Goal: Task Accomplishment & Management: Complete application form

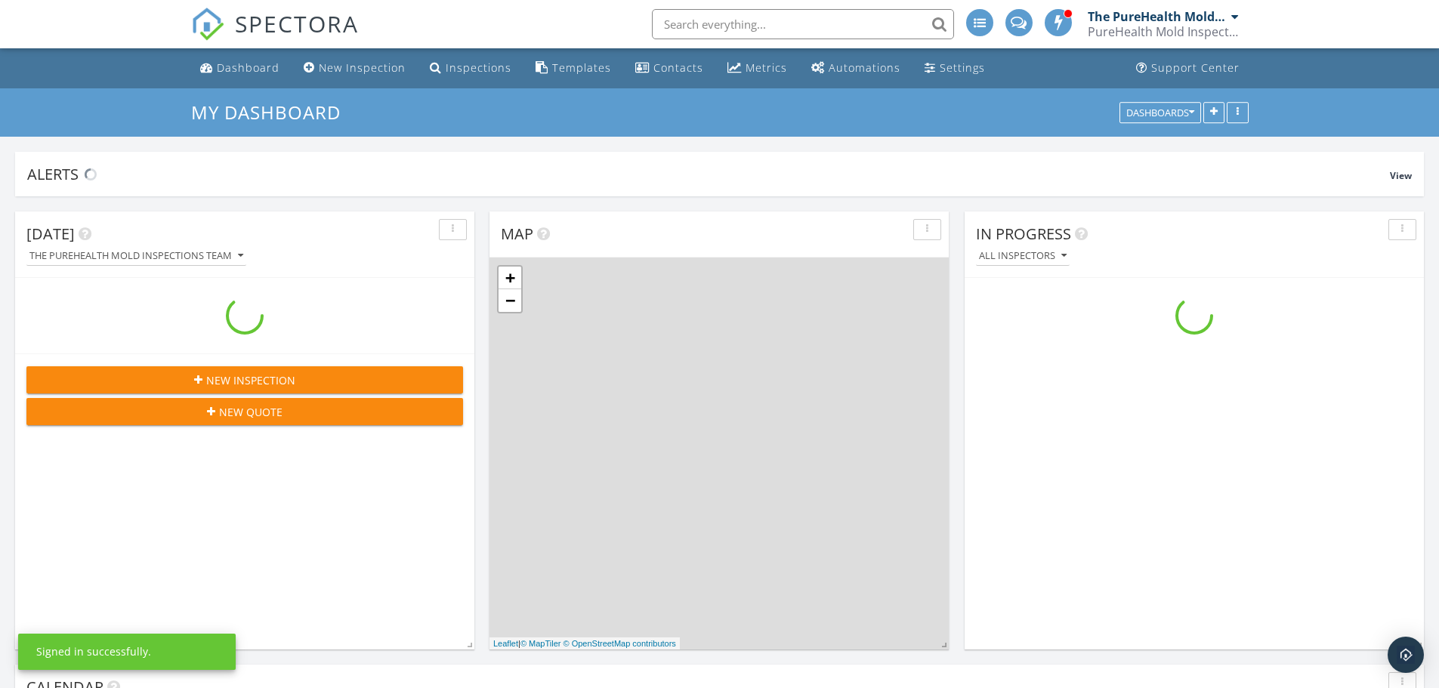
click at [728, 24] on input "text" at bounding box center [803, 24] width 302 height 30
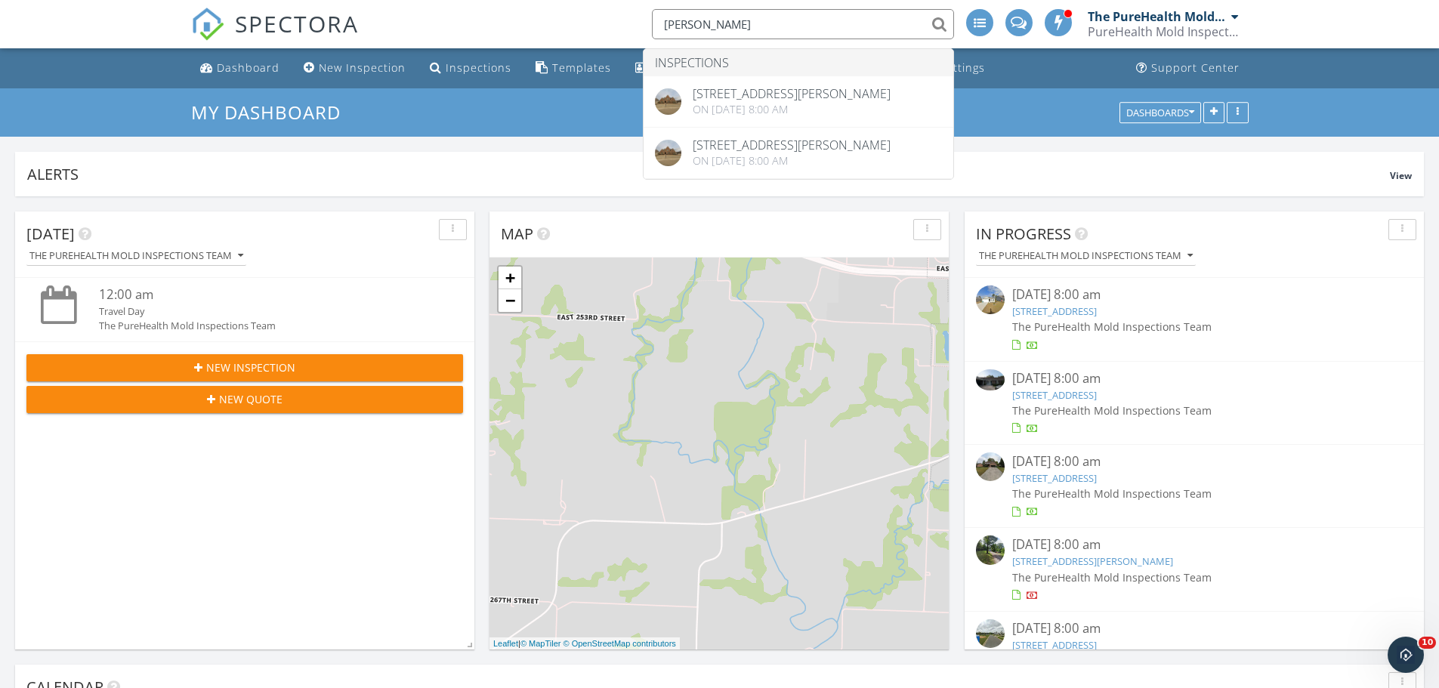
click at [737, 14] on input "fisher" at bounding box center [803, 24] width 302 height 30
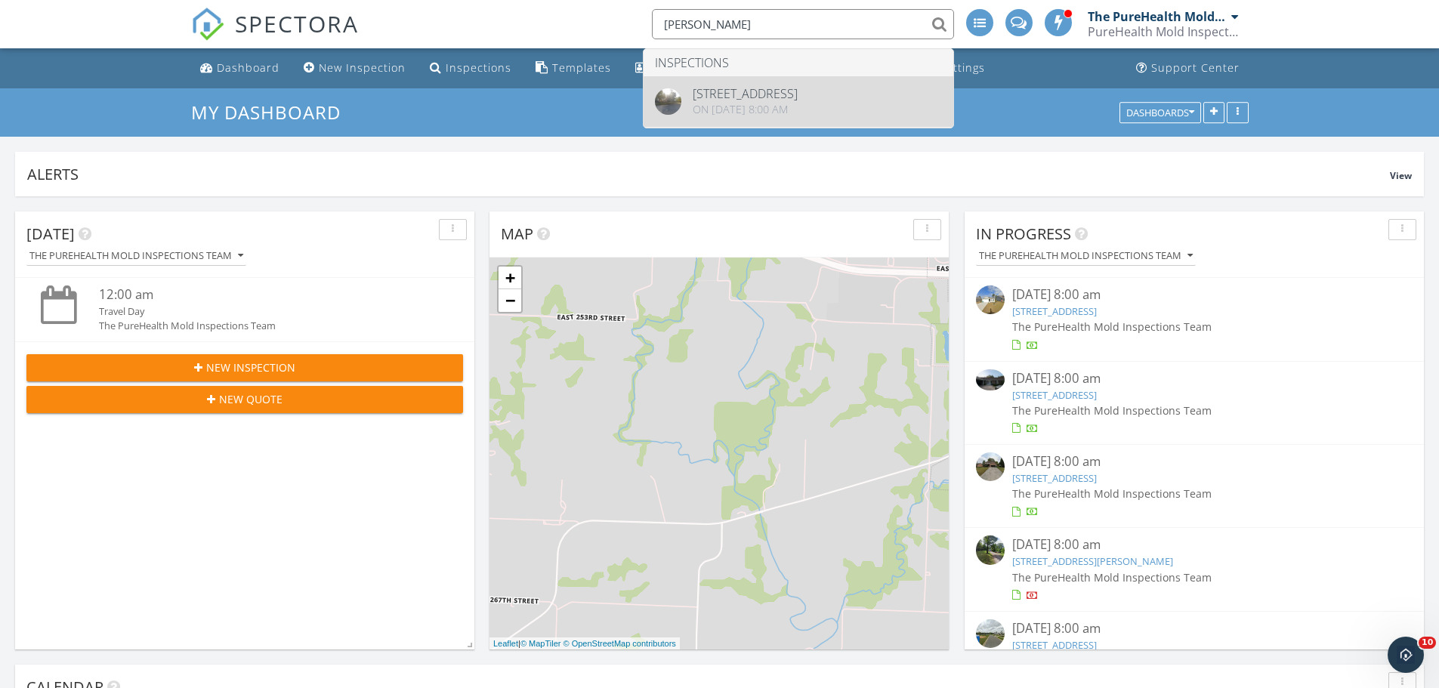
type input "melissa"
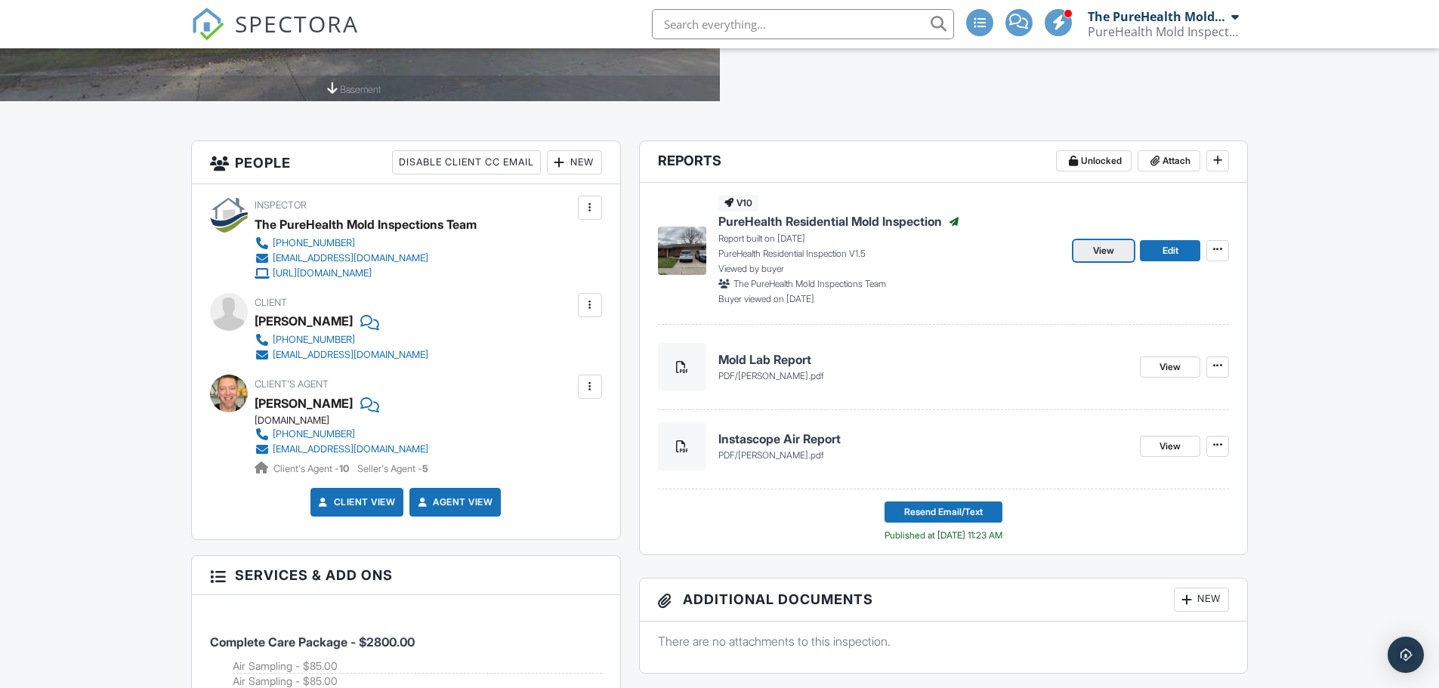
click at [1104, 252] on span "View" at bounding box center [1103, 250] width 21 height 15
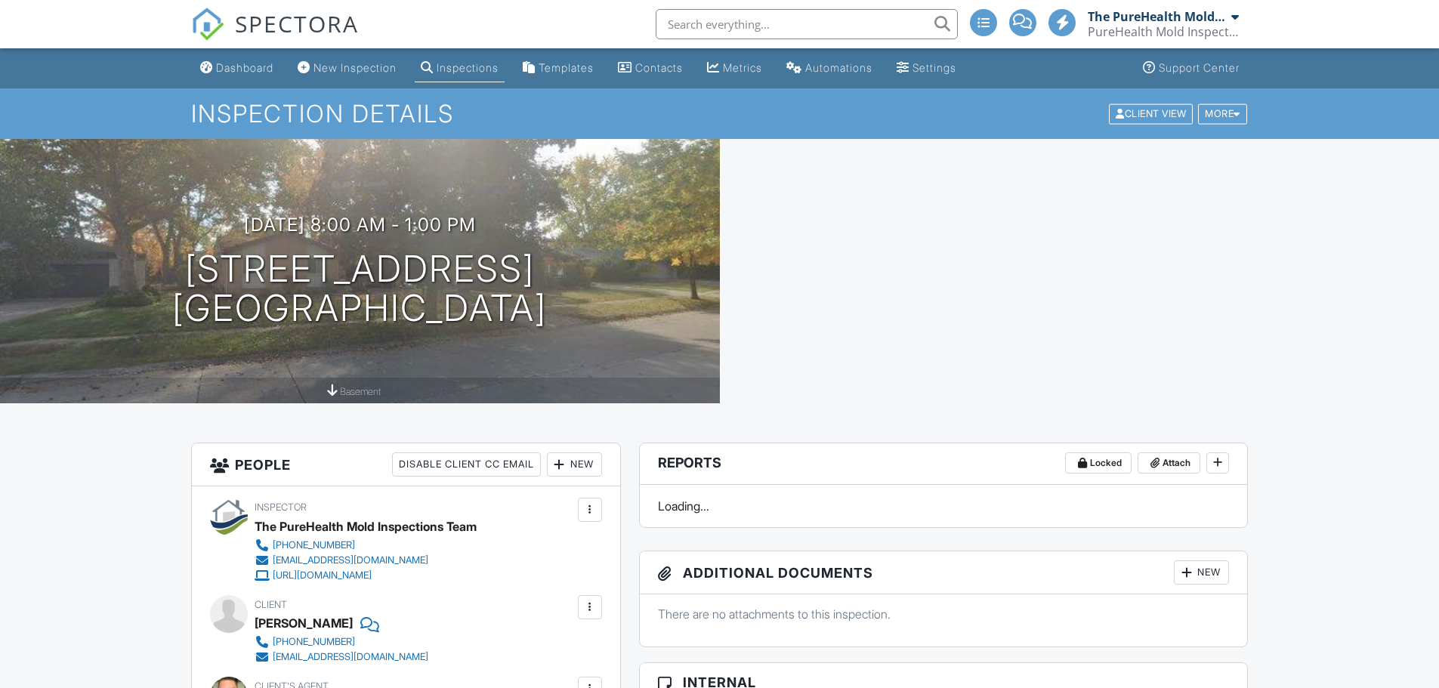
click at [698, 27] on input "text" at bounding box center [807, 24] width 302 height 30
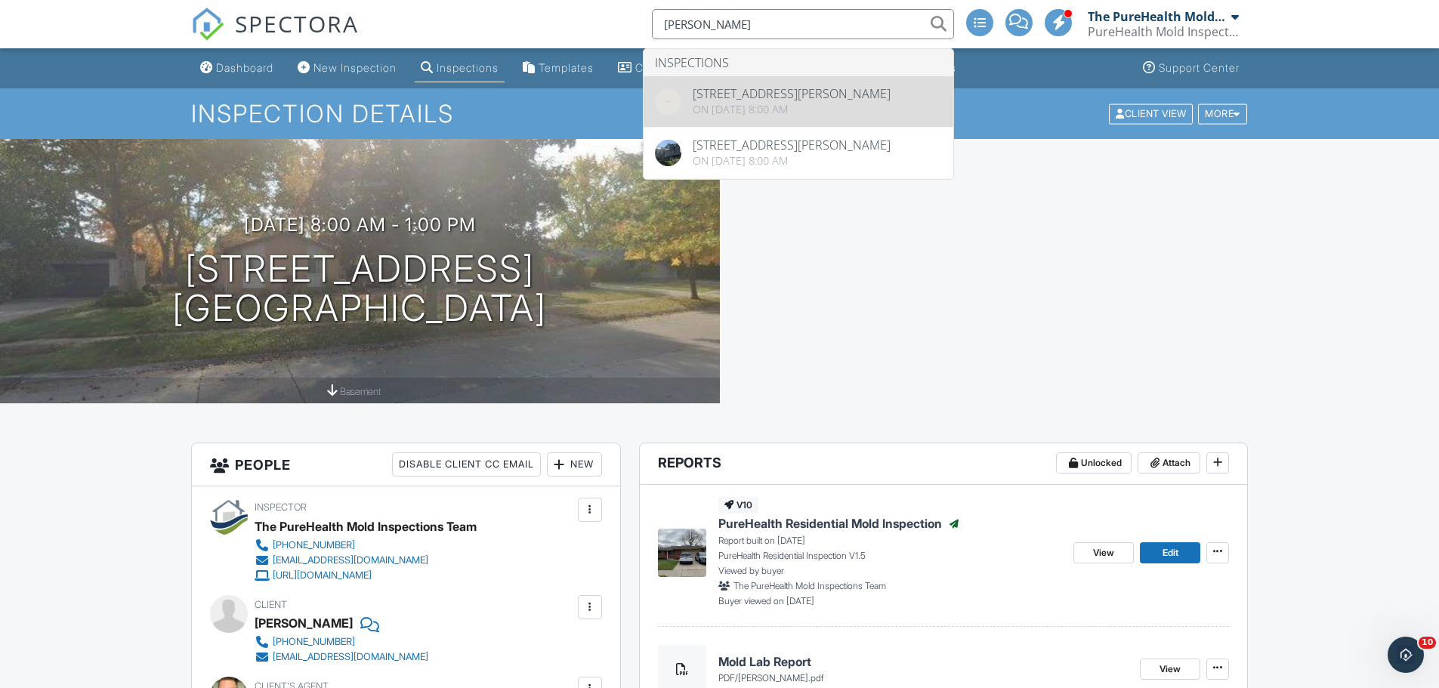
type input "amanda"
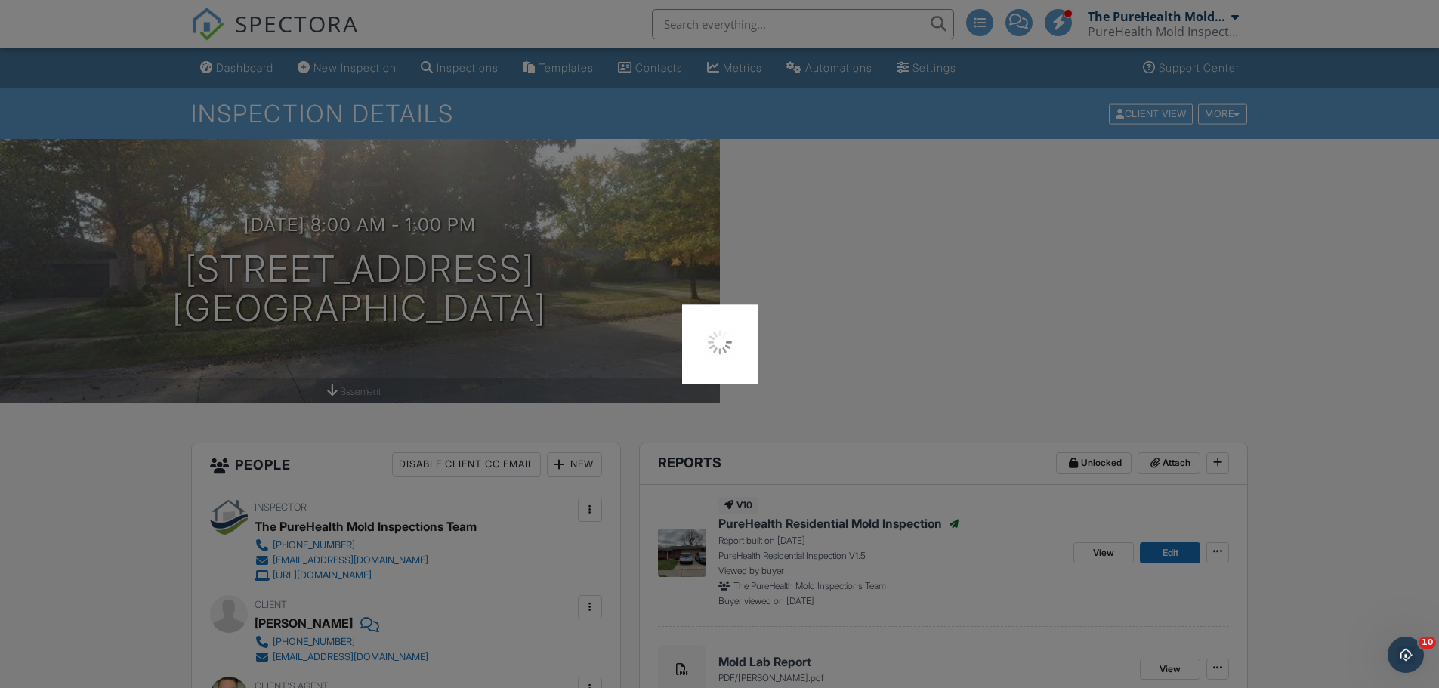
scroll to position [1, 0]
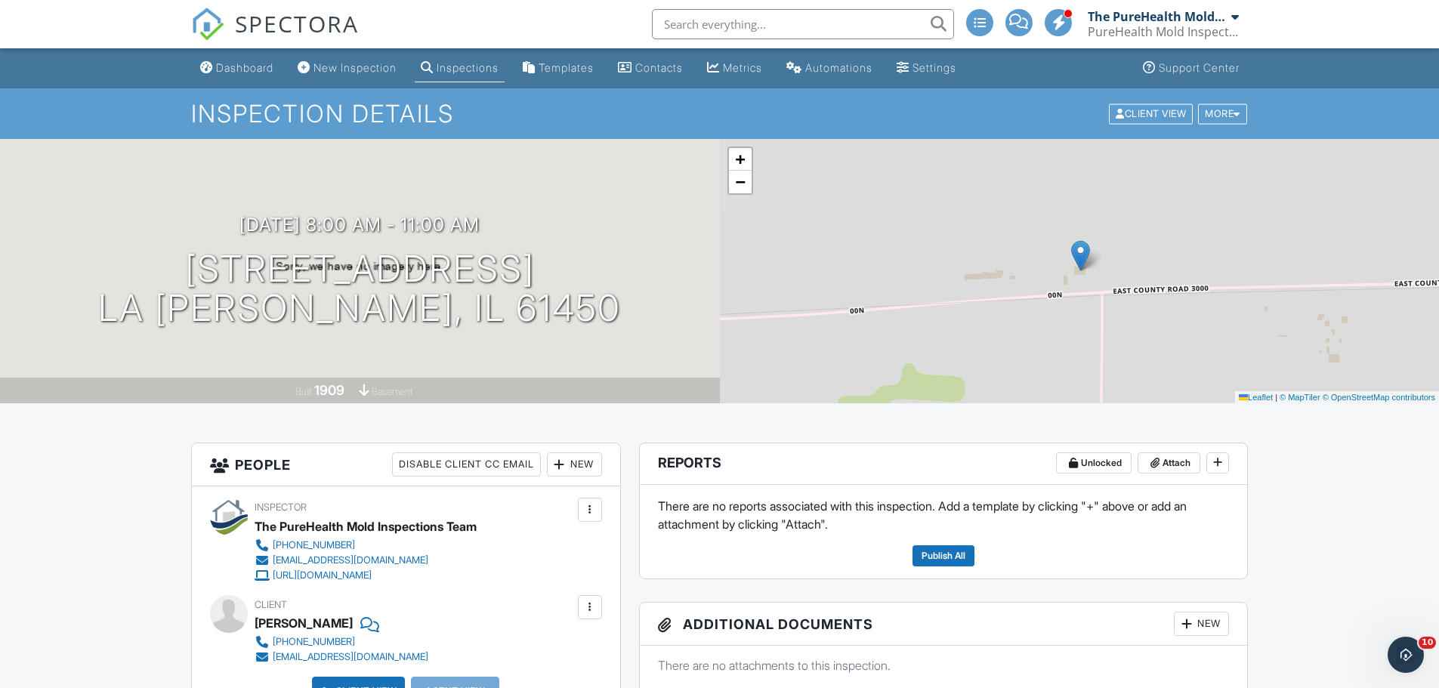
click at [740, 32] on input "text" at bounding box center [803, 24] width 302 height 30
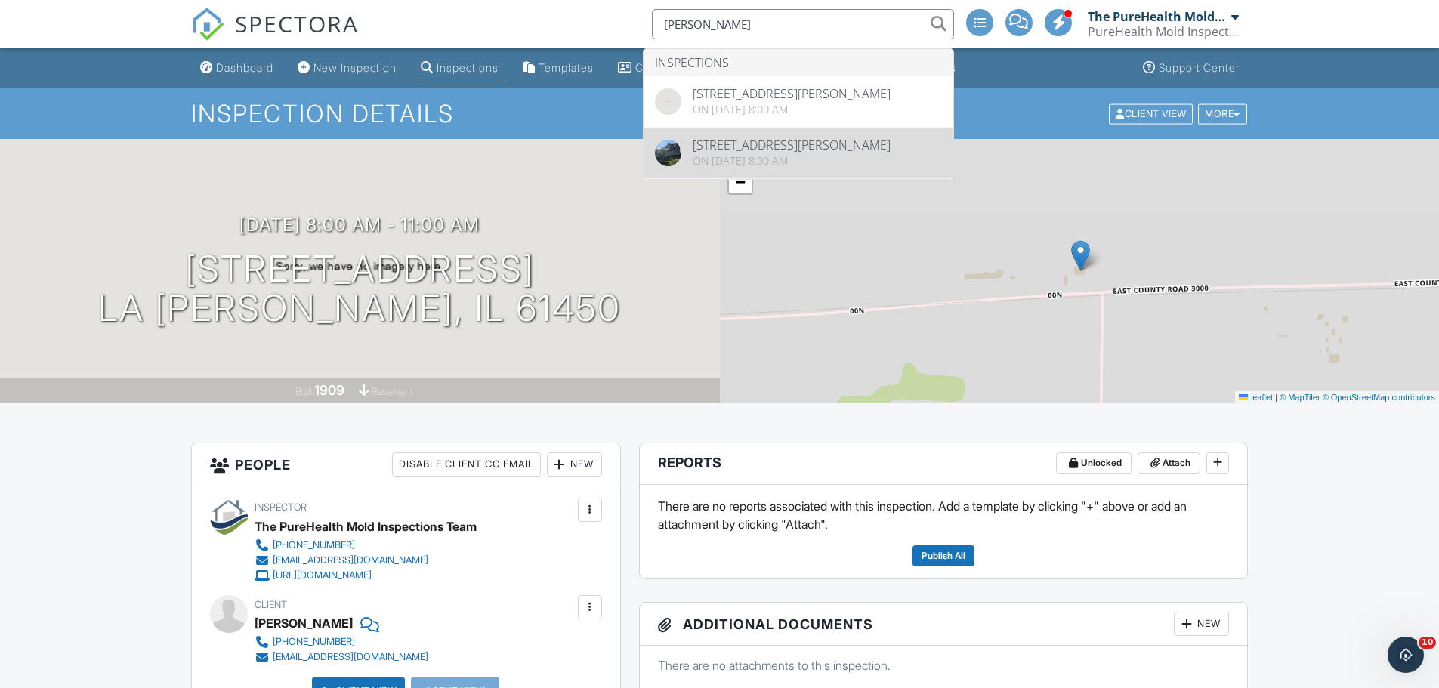
type input "amanda"
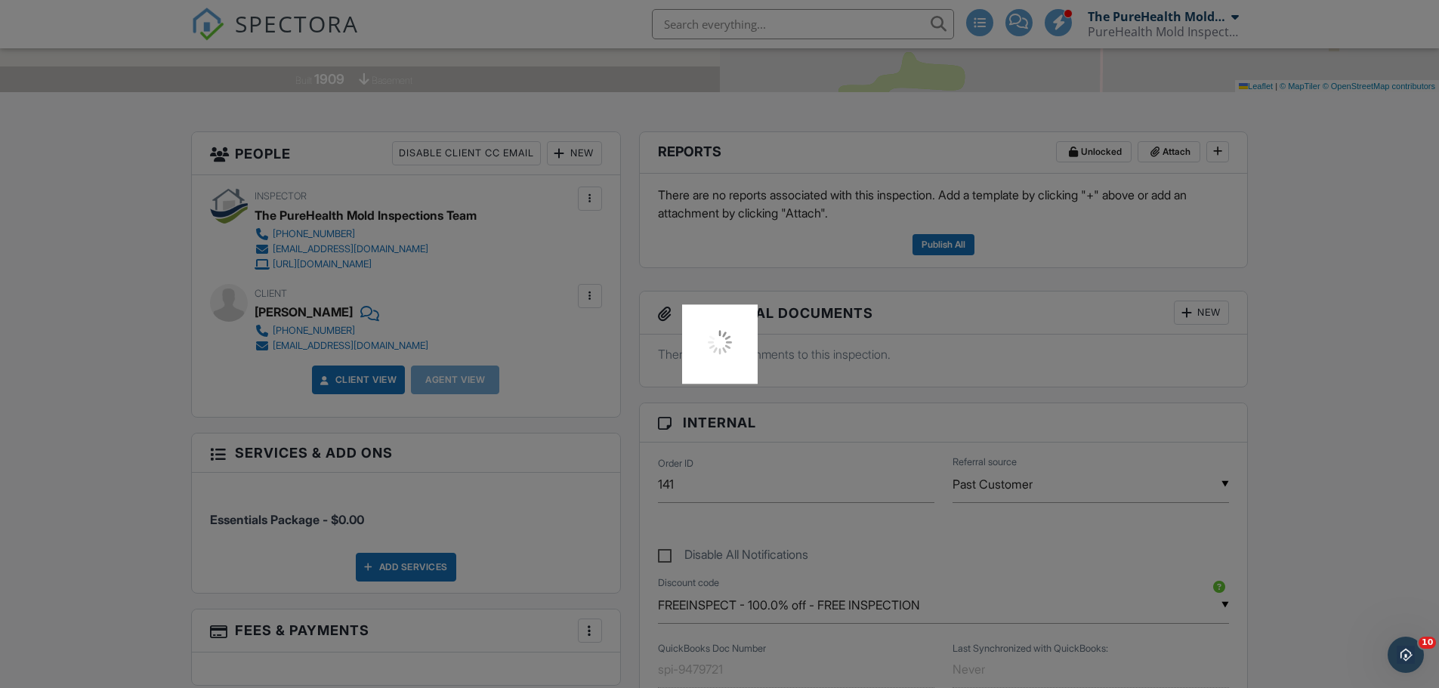
scroll to position [170, 0]
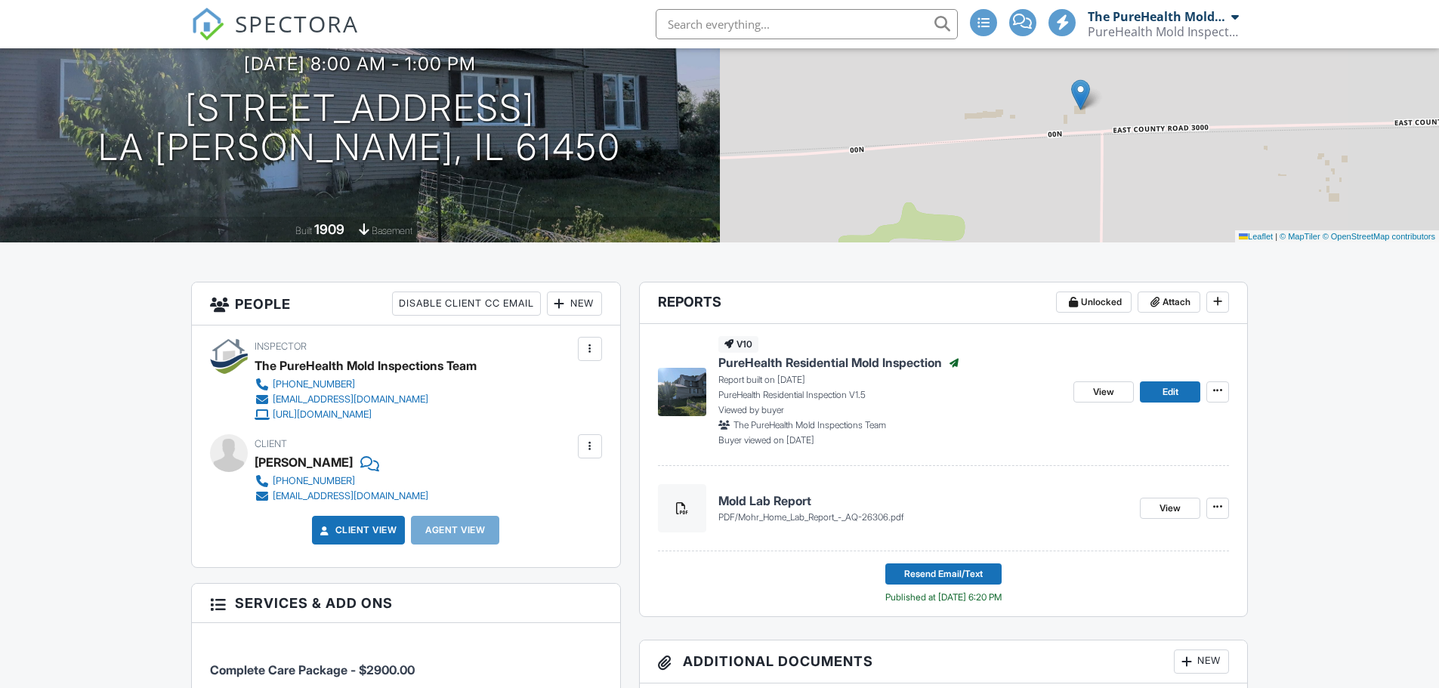
scroll to position [227, 0]
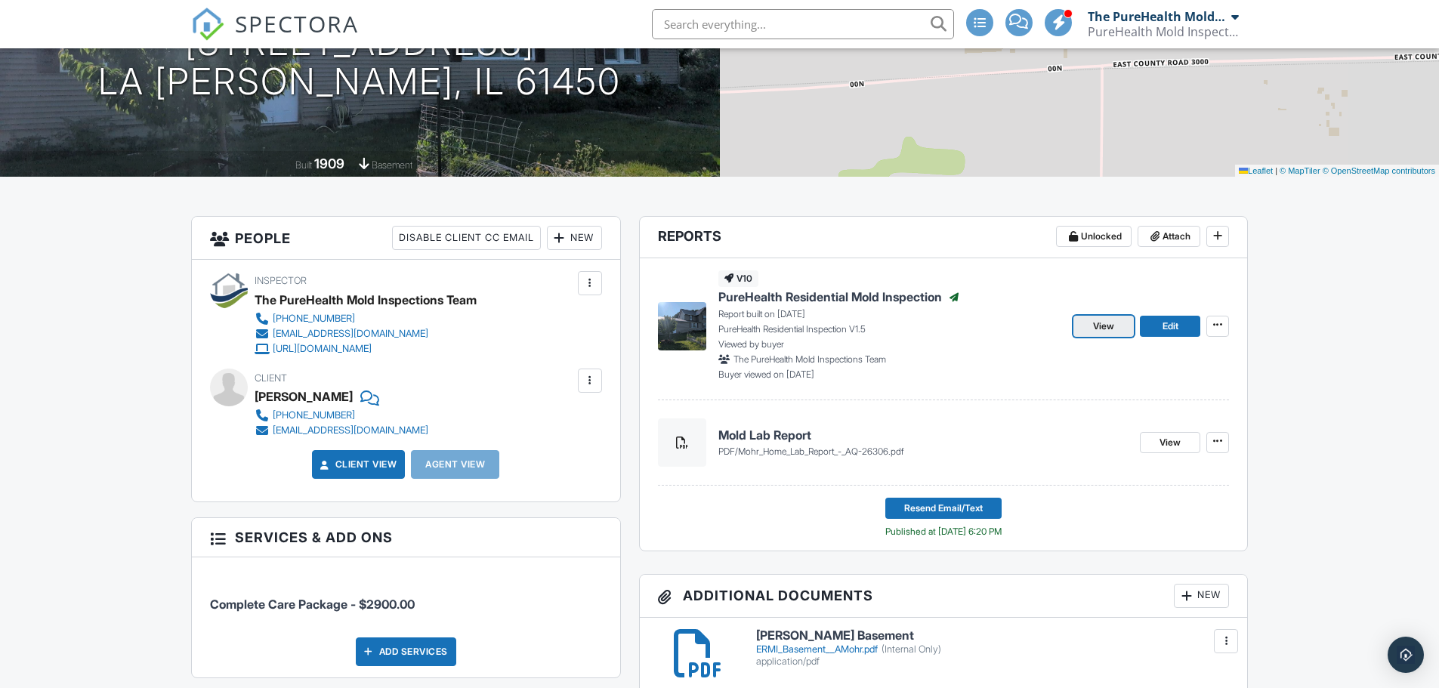
click at [1103, 327] on span "View" at bounding box center [1103, 326] width 21 height 15
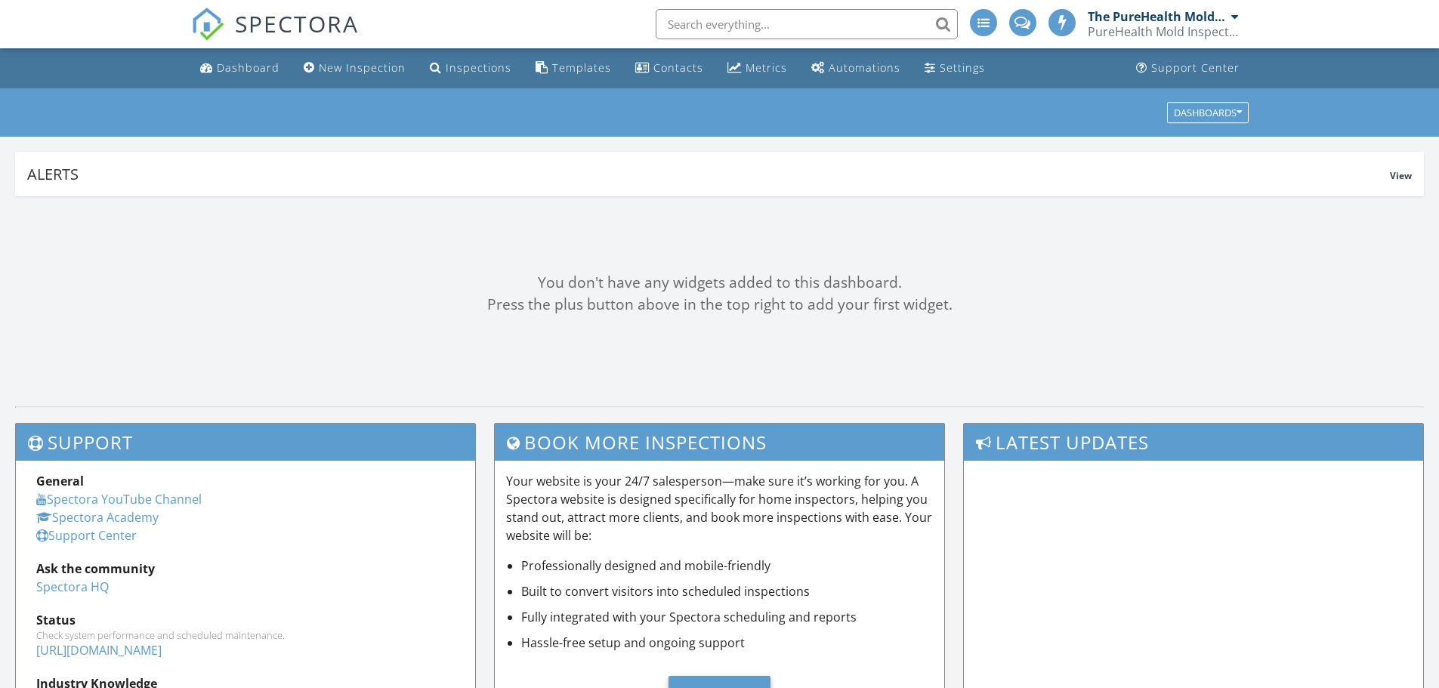
click at [782, 18] on input "text" at bounding box center [807, 24] width 302 height 30
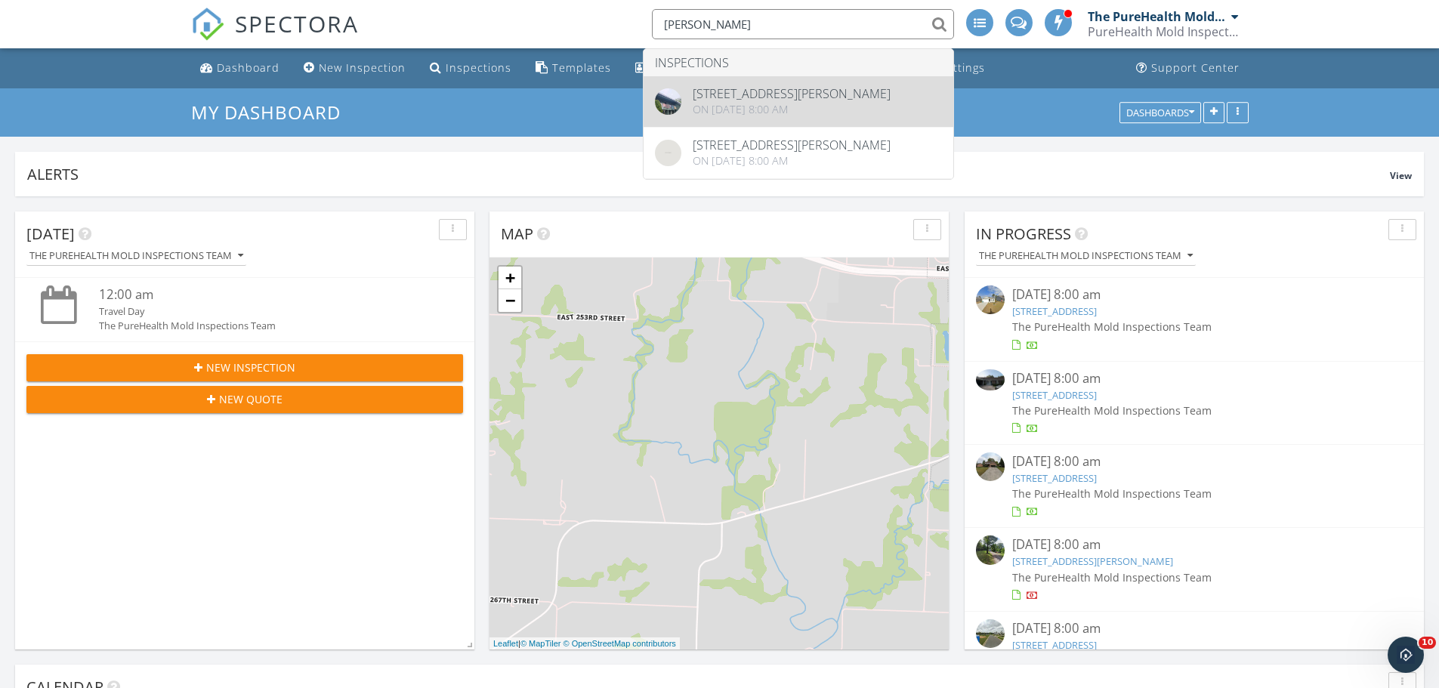
type input "rebecca chalmer"
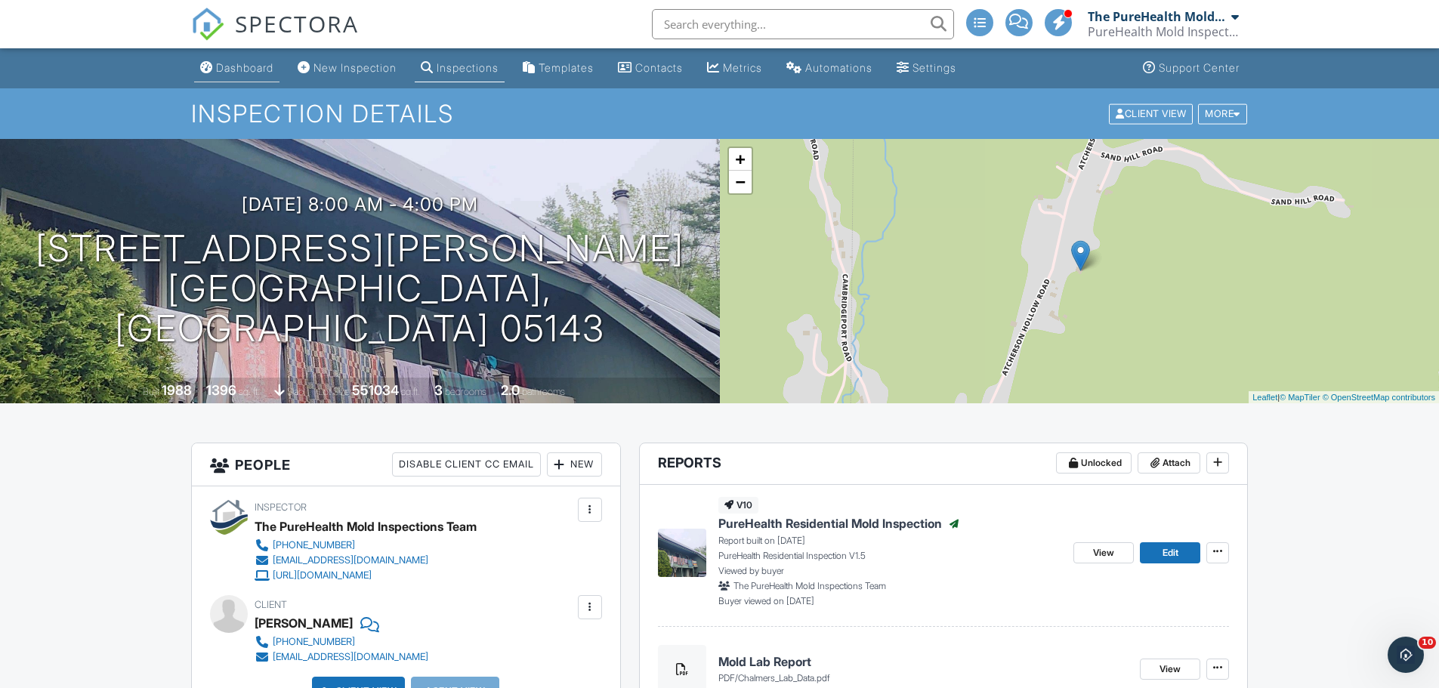
click at [268, 70] on div "Dashboard" at bounding box center [244, 67] width 57 height 13
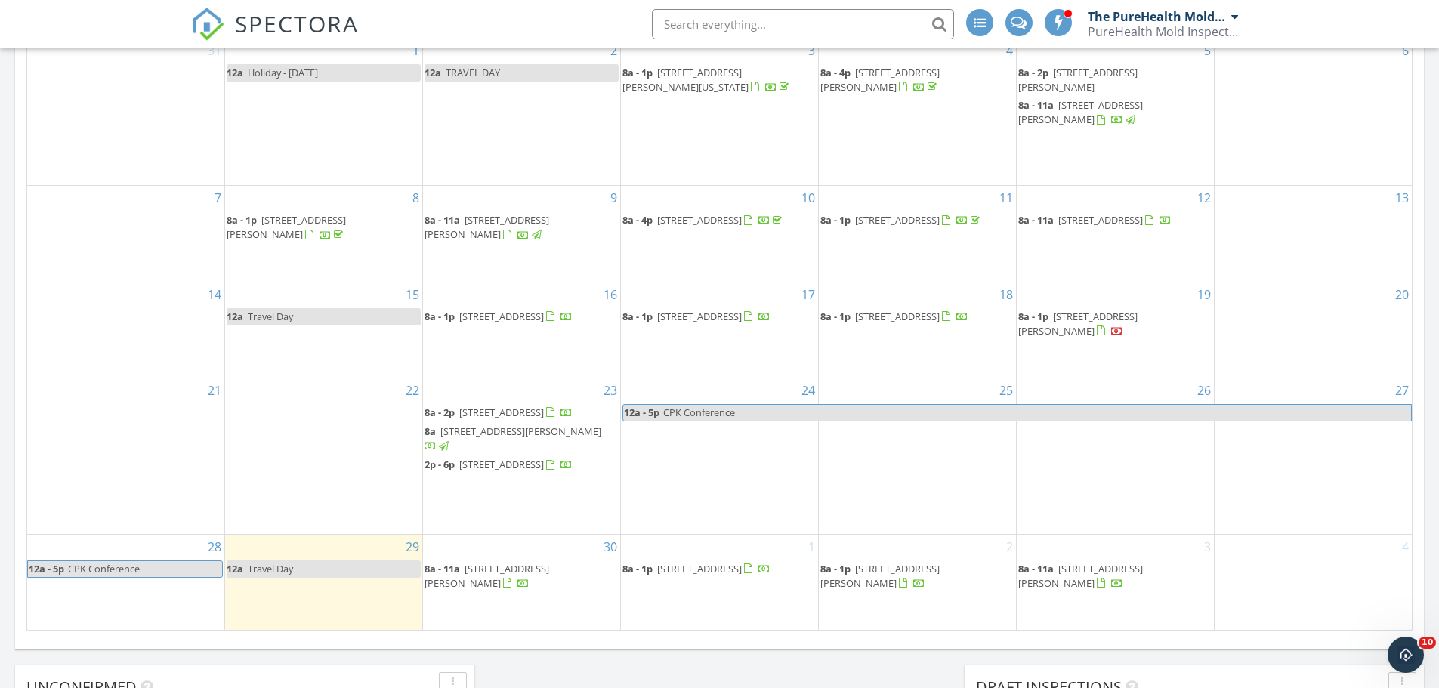
scroll to position [831, 0]
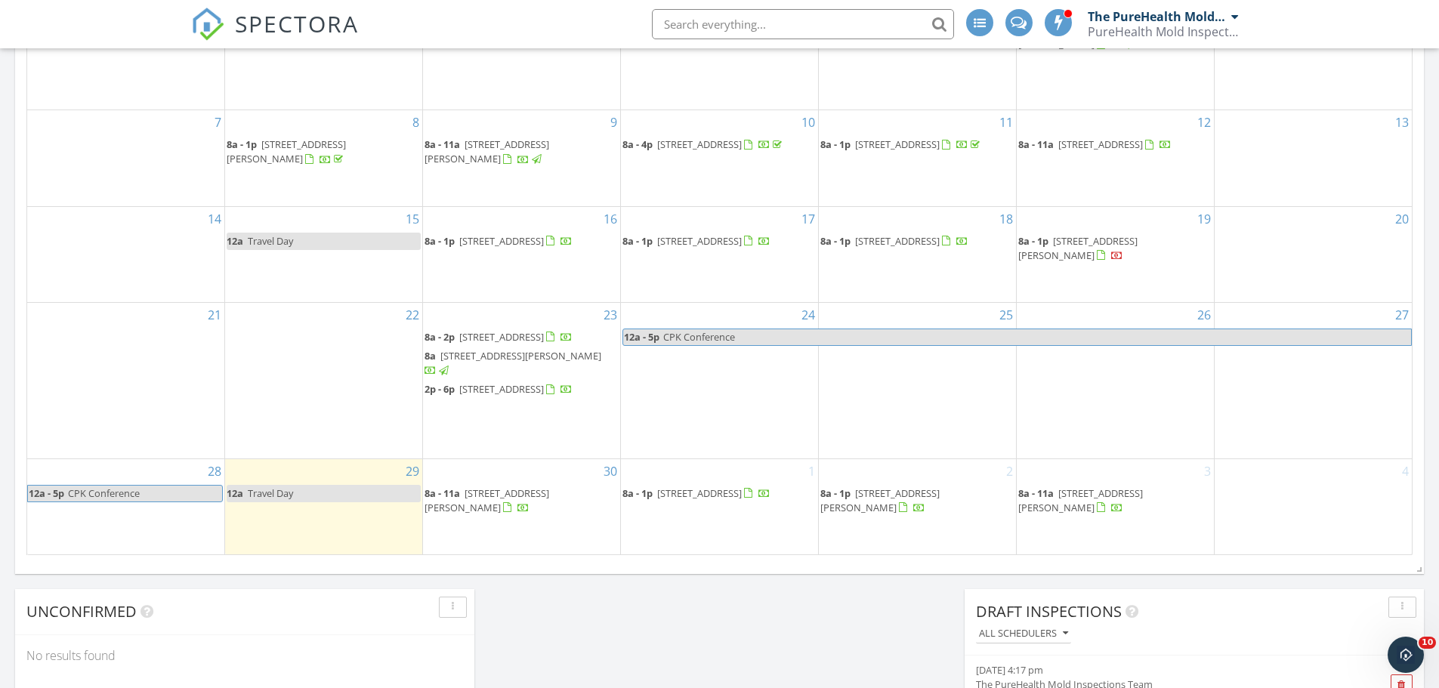
click at [345, 520] on div "29 12a Travel Day" at bounding box center [323, 506] width 197 height 95
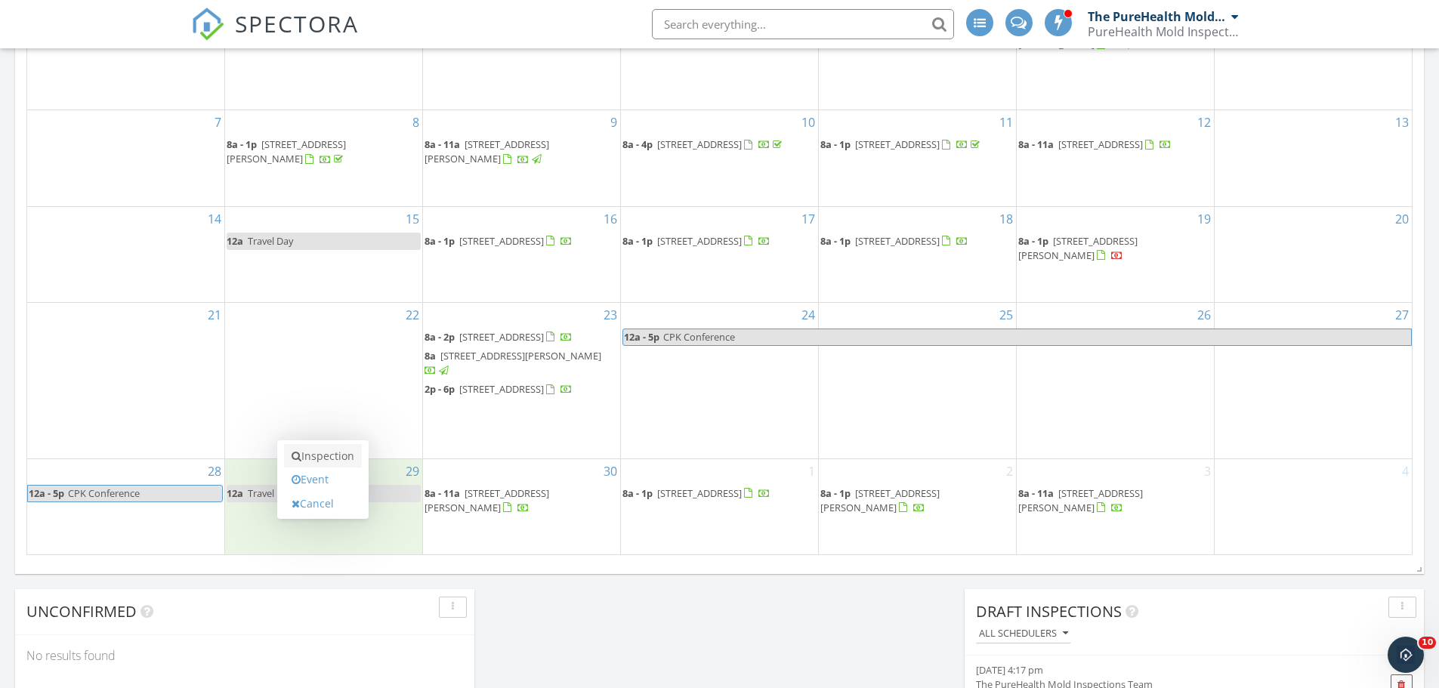
click at [329, 459] on link "Inspection" at bounding box center [323, 456] width 78 height 24
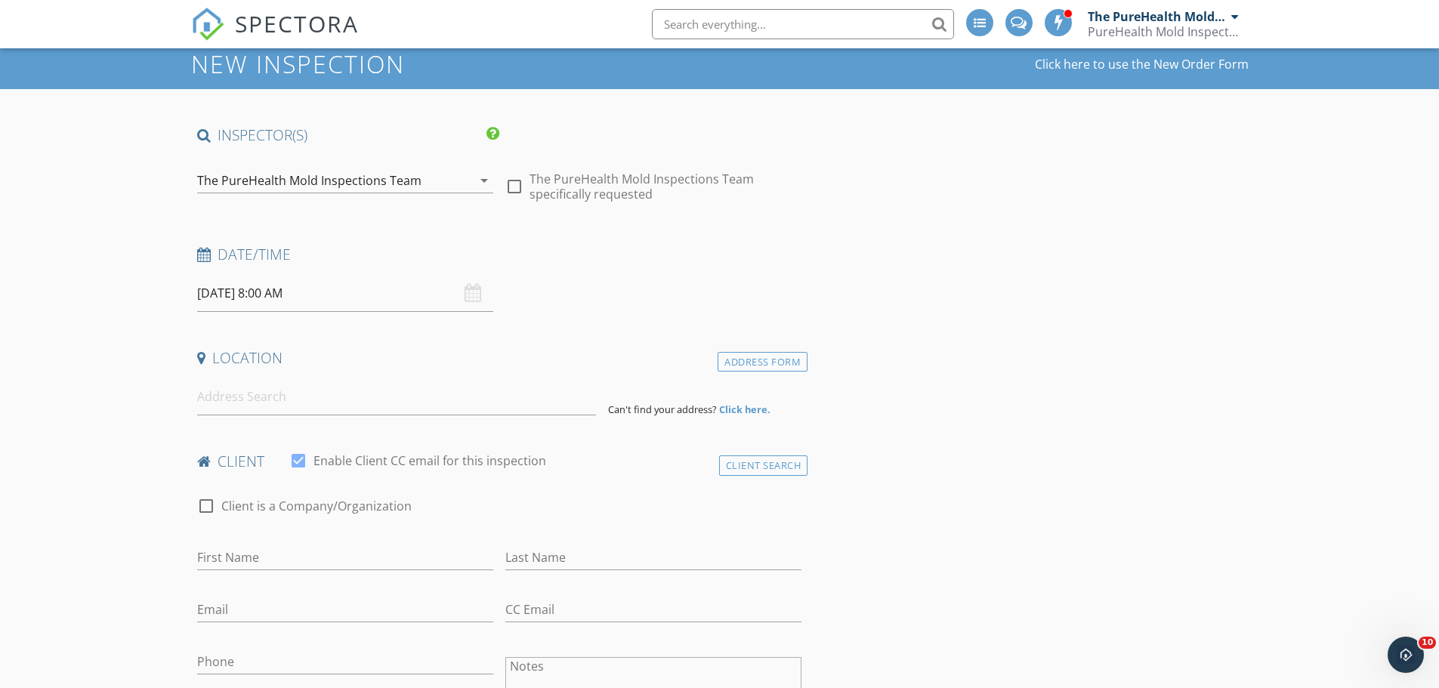
scroll to position [151, 0]
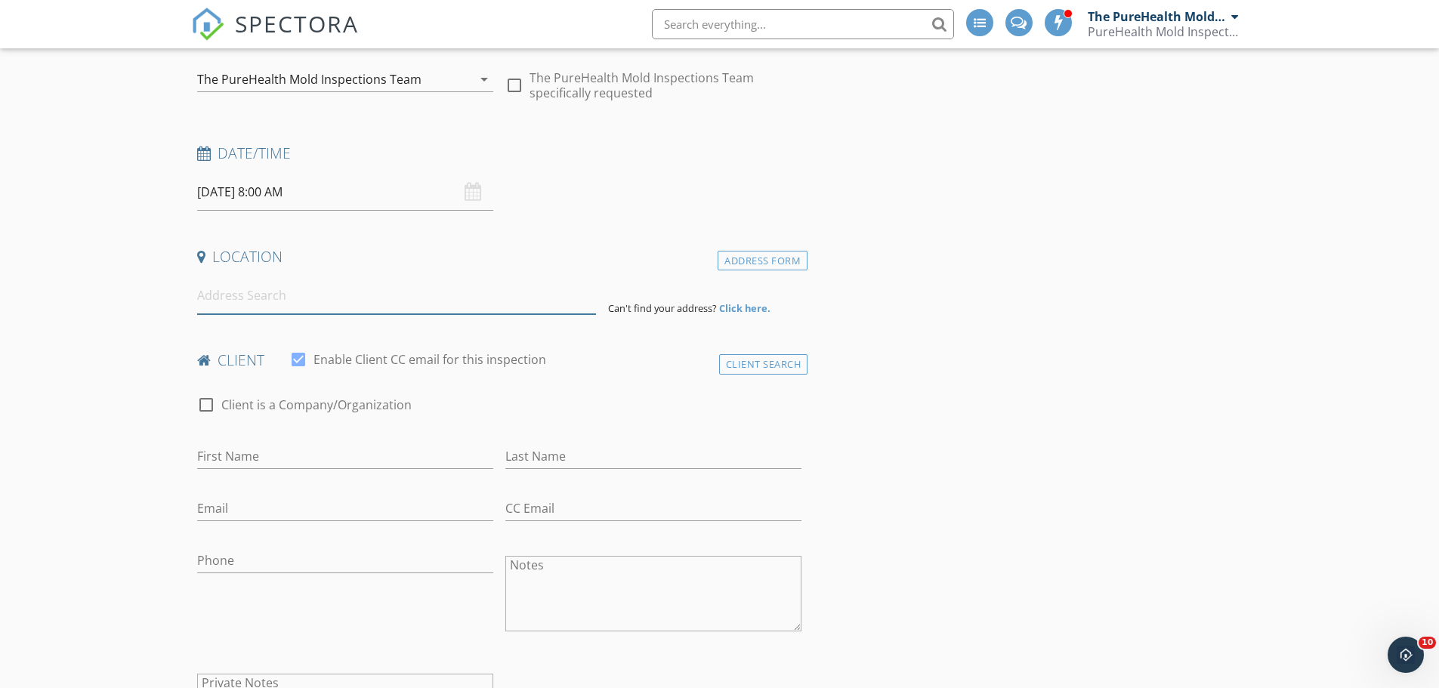
click at [295, 301] on input at bounding box center [396, 295] width 399 height 37
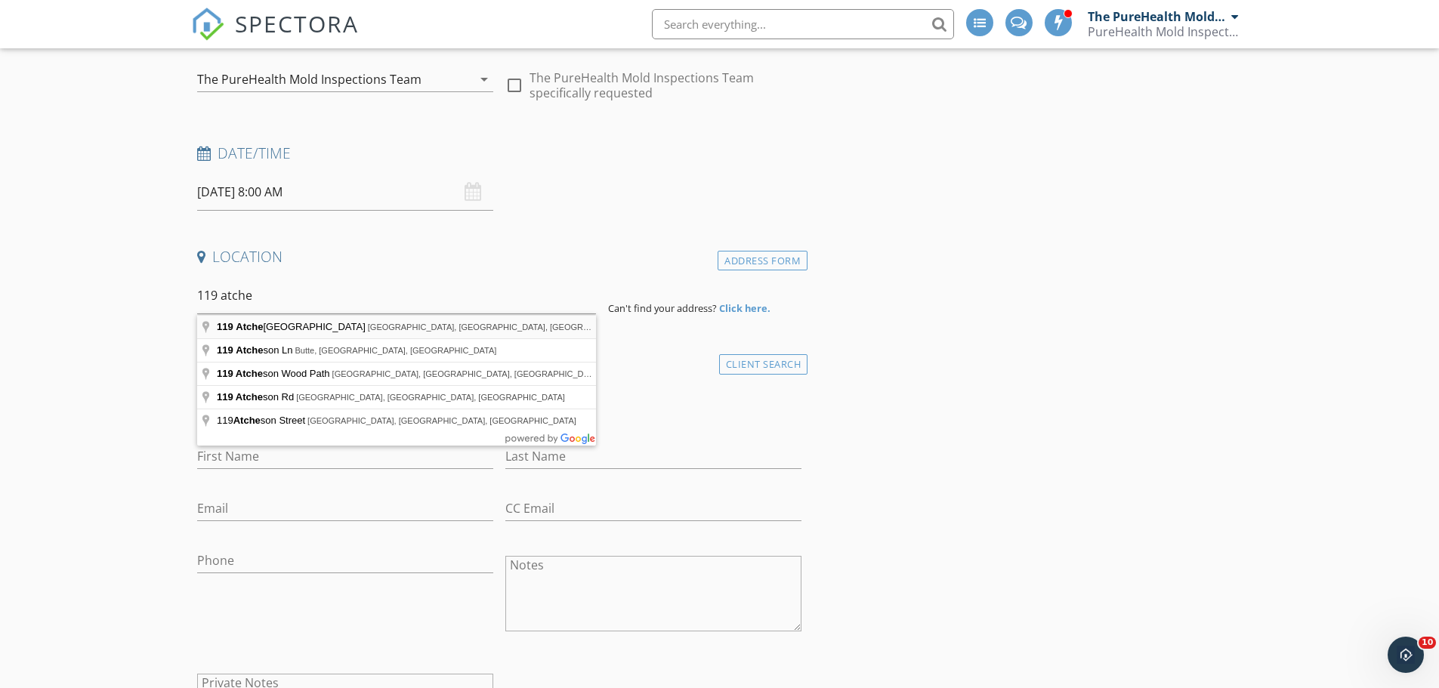
type input "[STREET_ADDRESS][PERSON_NAME][PERSON_NAME]"
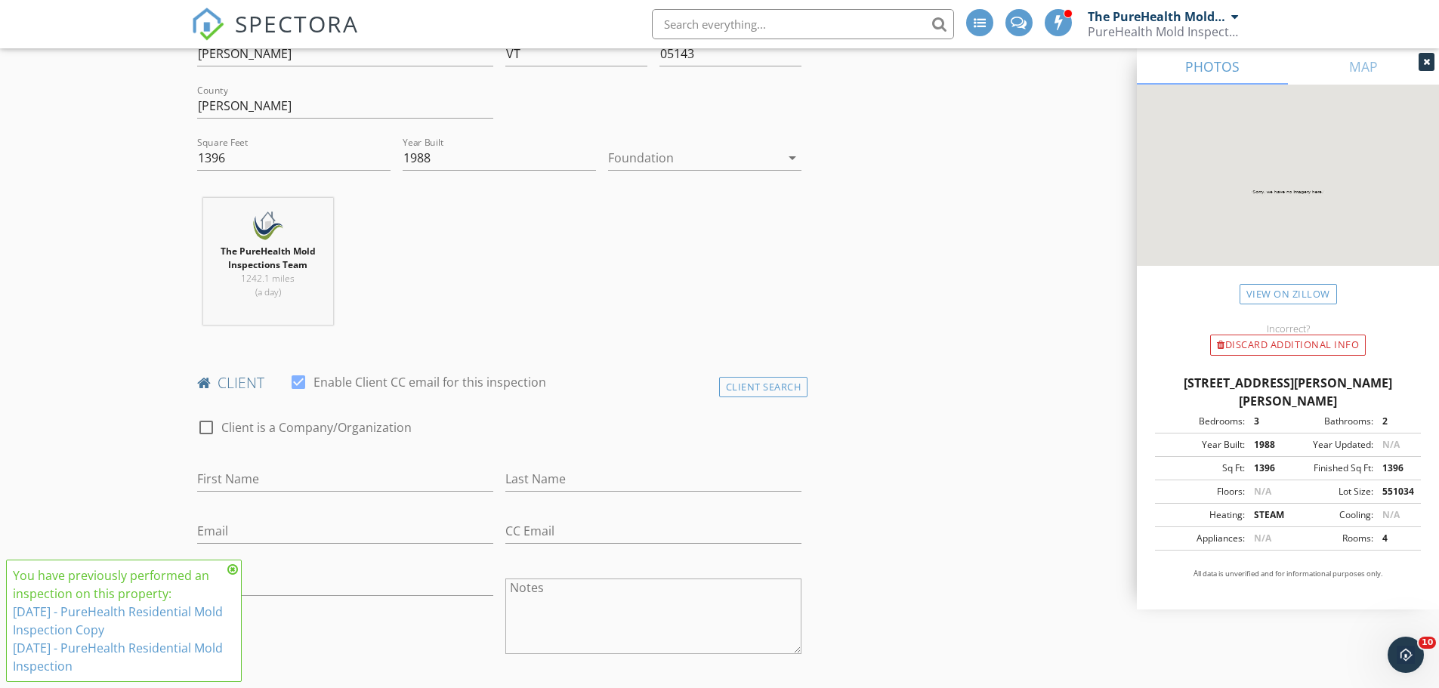
scroll to position [604, 0]
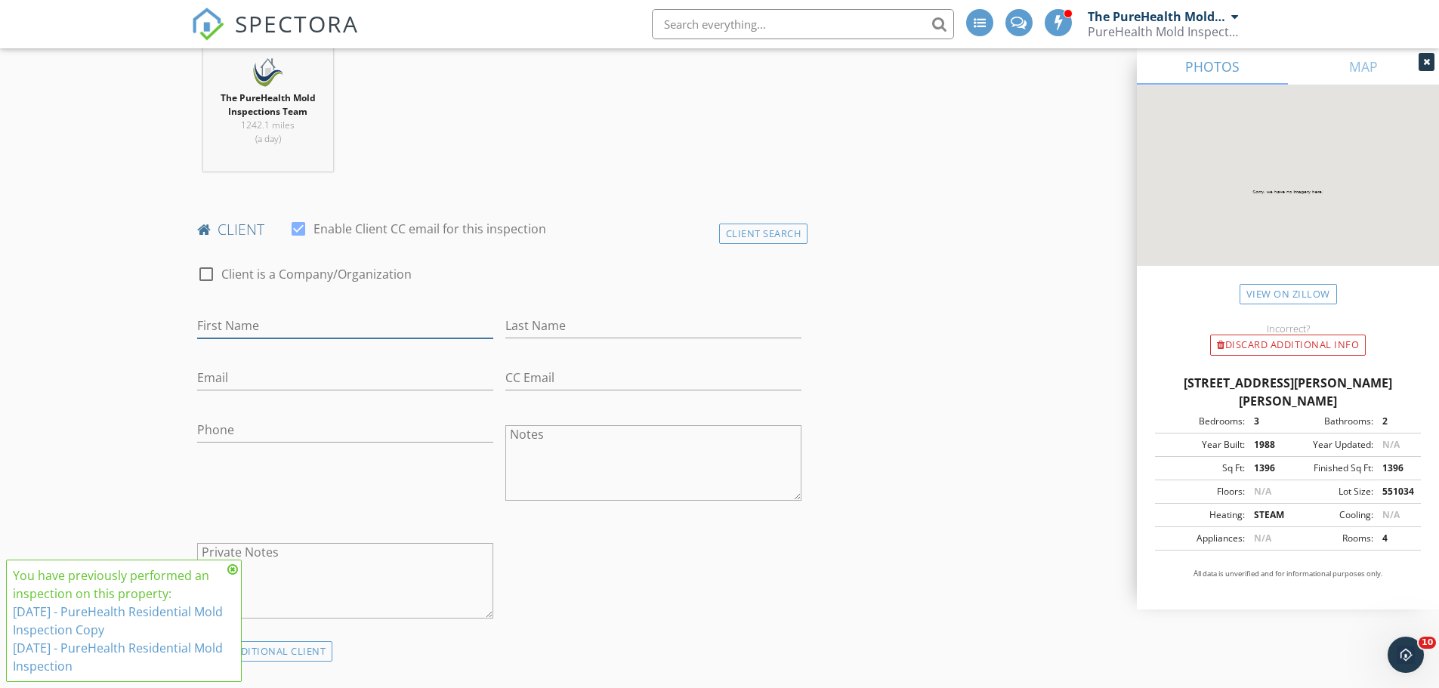
click at [243, 323] on input "First Name" at bounding box center [345, 326] width 296 height 25
click at [758, 236] on div "Client Search" at bounding box center [763, 234] width 89 height 20
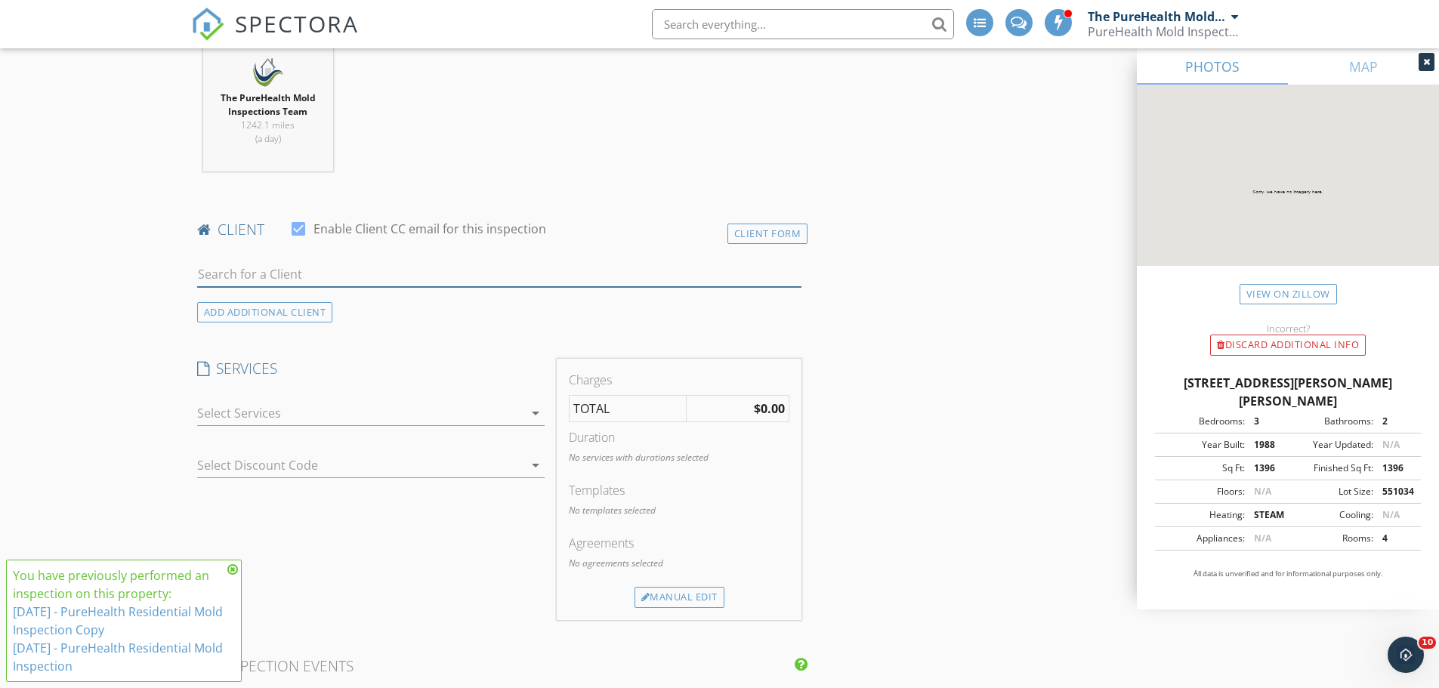
click at [284, 275] on input "text" at bounding box center [499, 274] width 605 height 25
type input "rebecca"
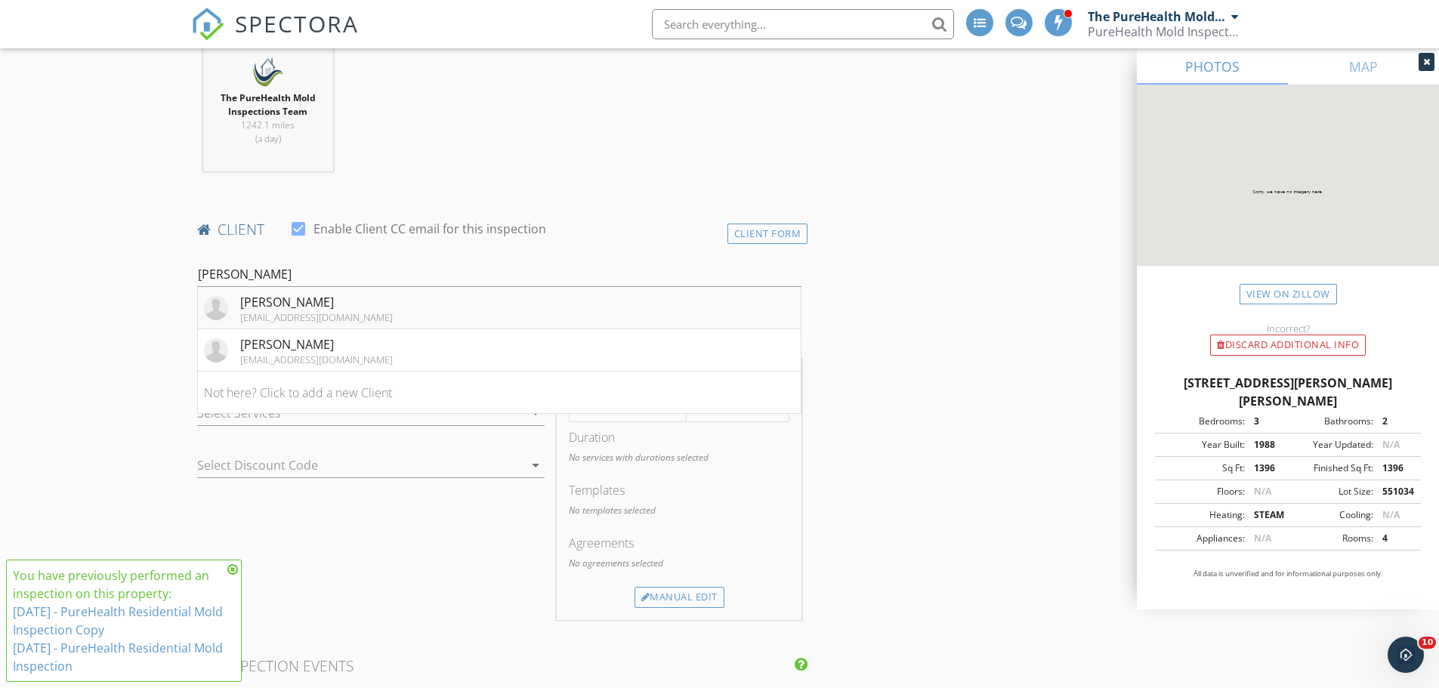
click at [350, 301] on div "[PERSON_NAME]" at bounding box center [316, 302] width 153 height 18
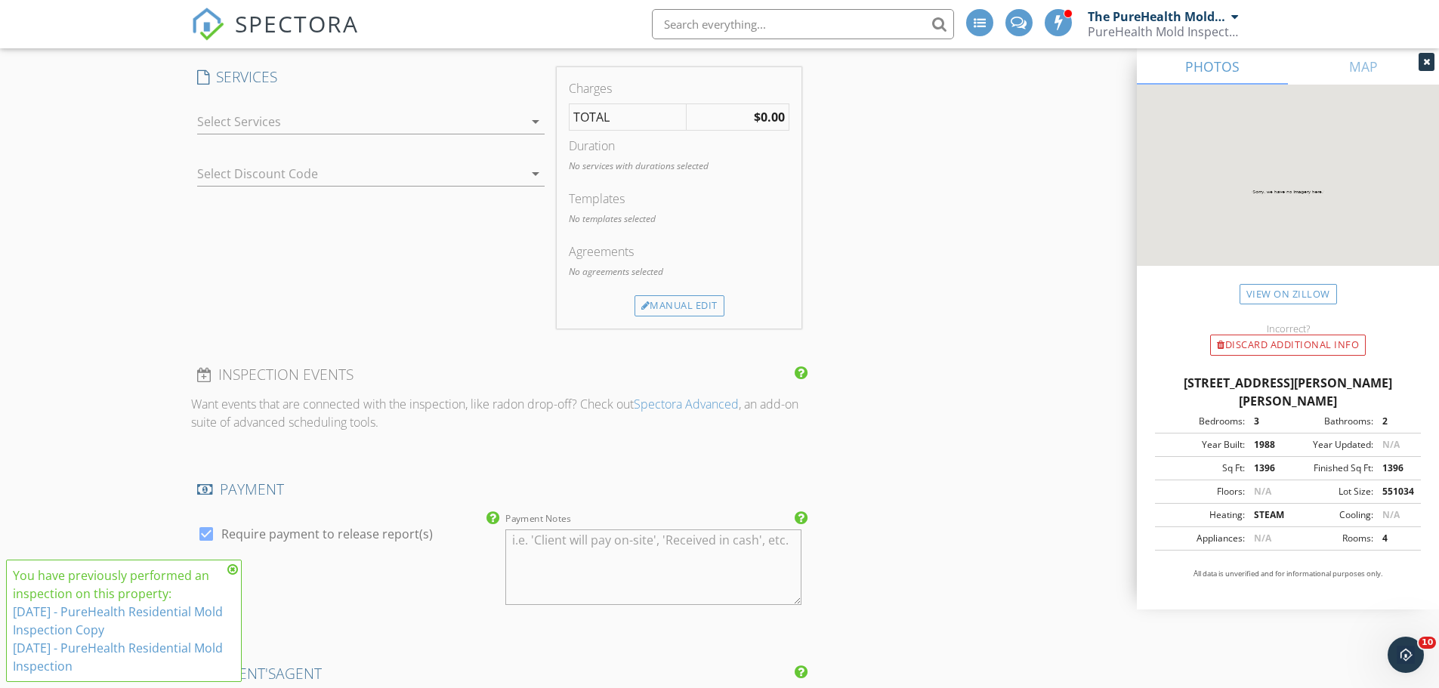
scroll to position [1133, 0]
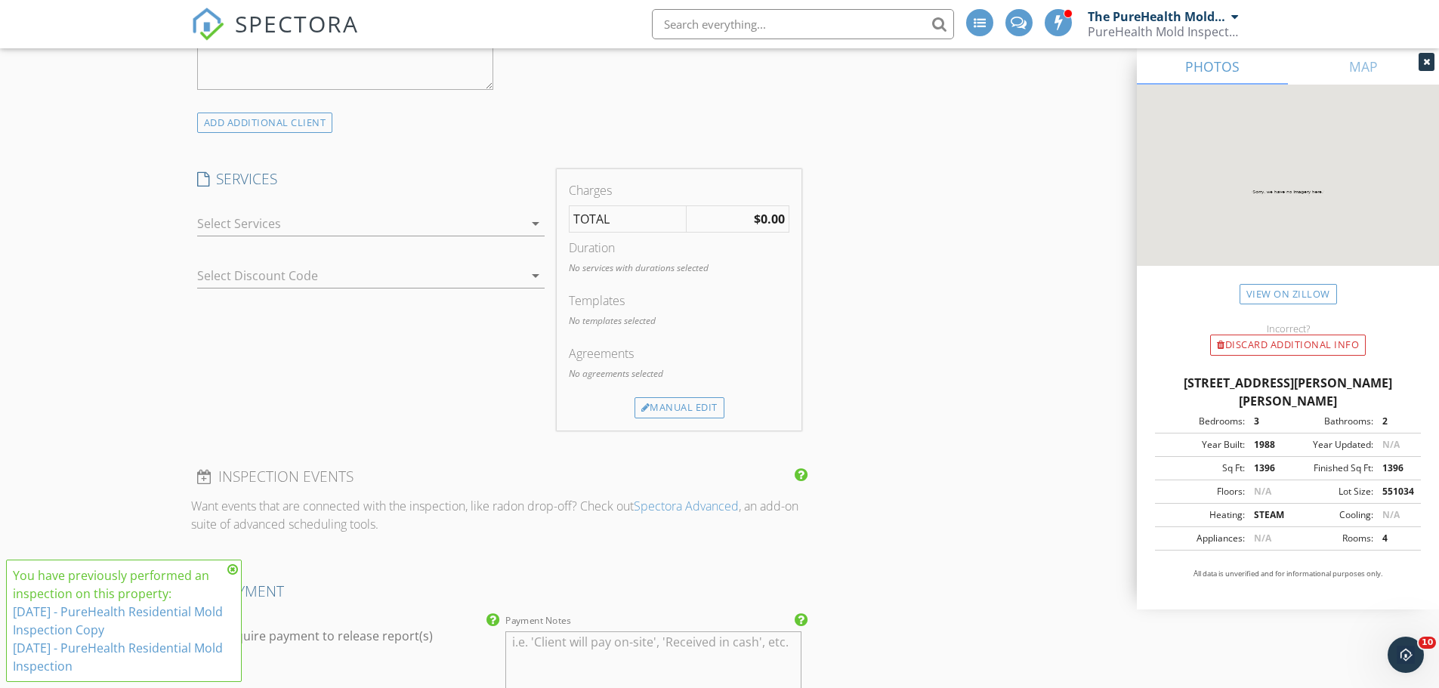
click at [307, 227] on div at bounding box center [360, 224] width 326 height 24
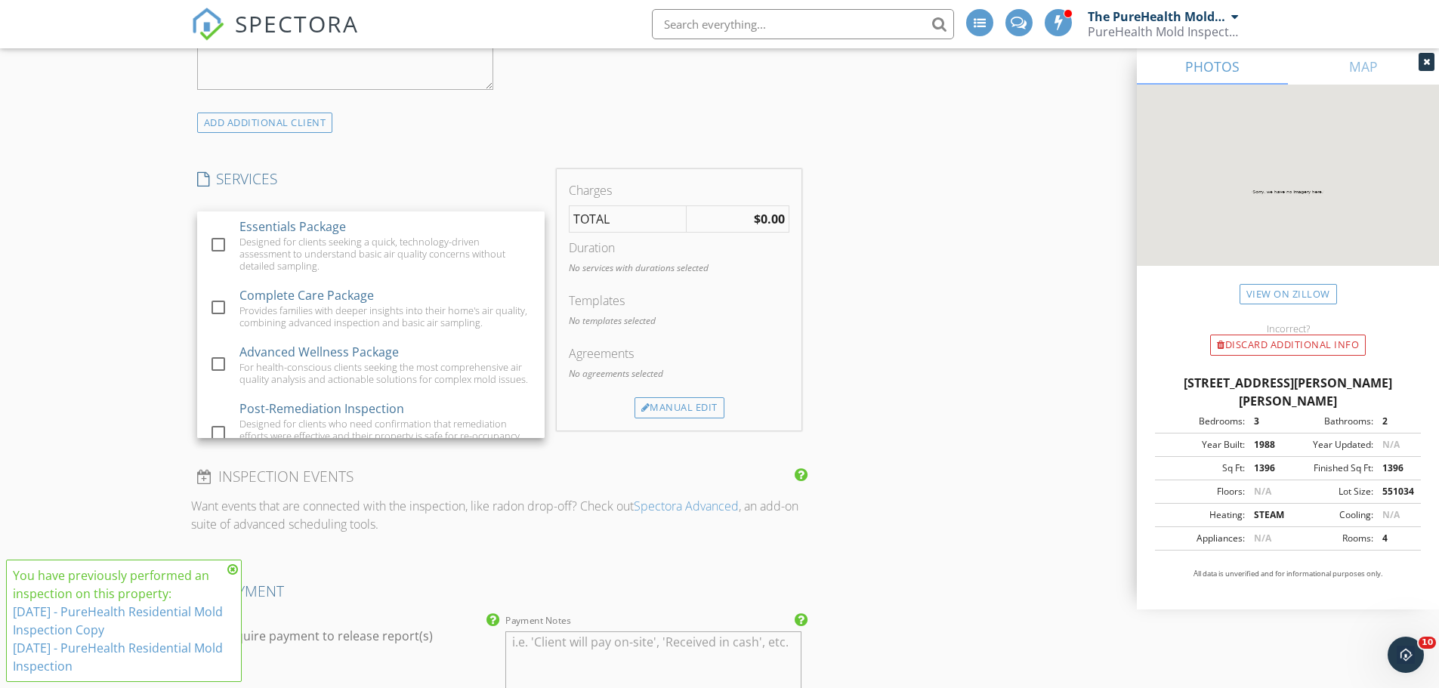
click at [110, 243] on div "New Inspection Click here to use the New Order Form INSPECTOR(S) check_box The …" at bounding box center [719, 334] width 1439 height 2758
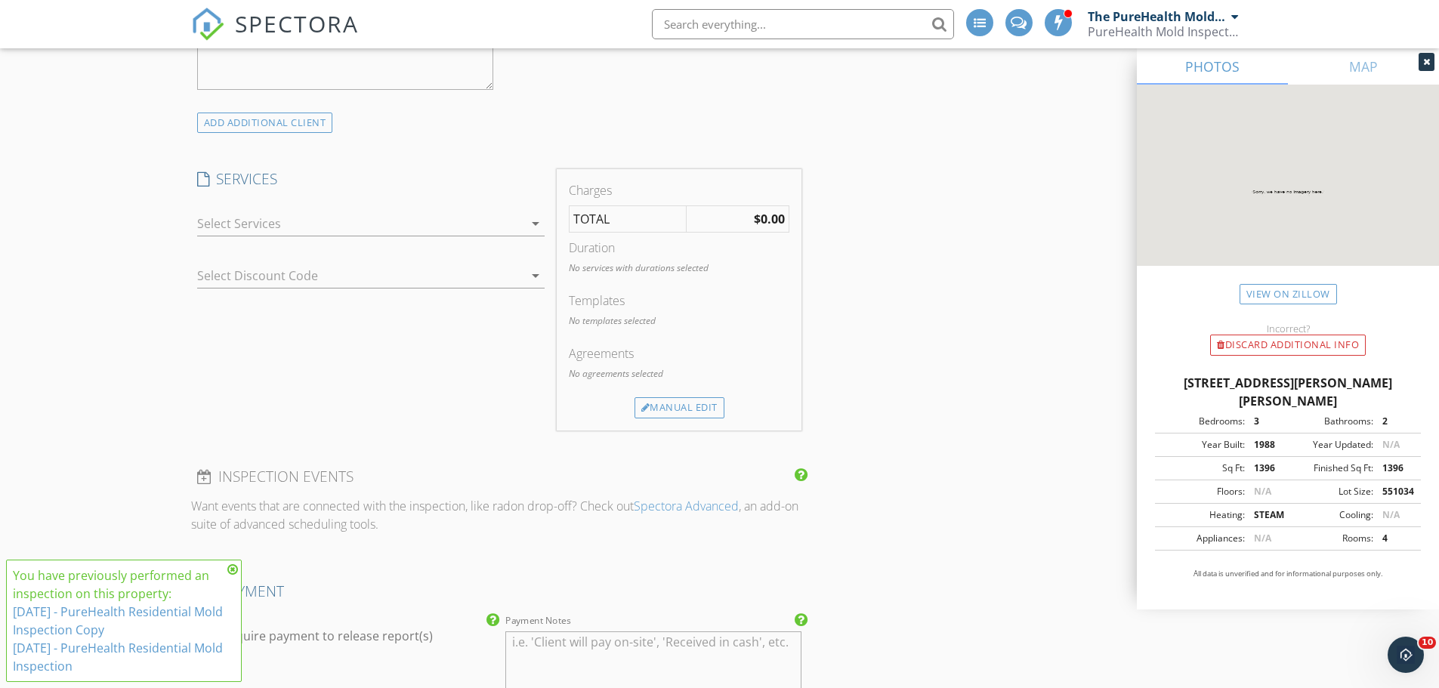
click at [243, 223] on div at bounding box center [360, 224] width 326 height 24
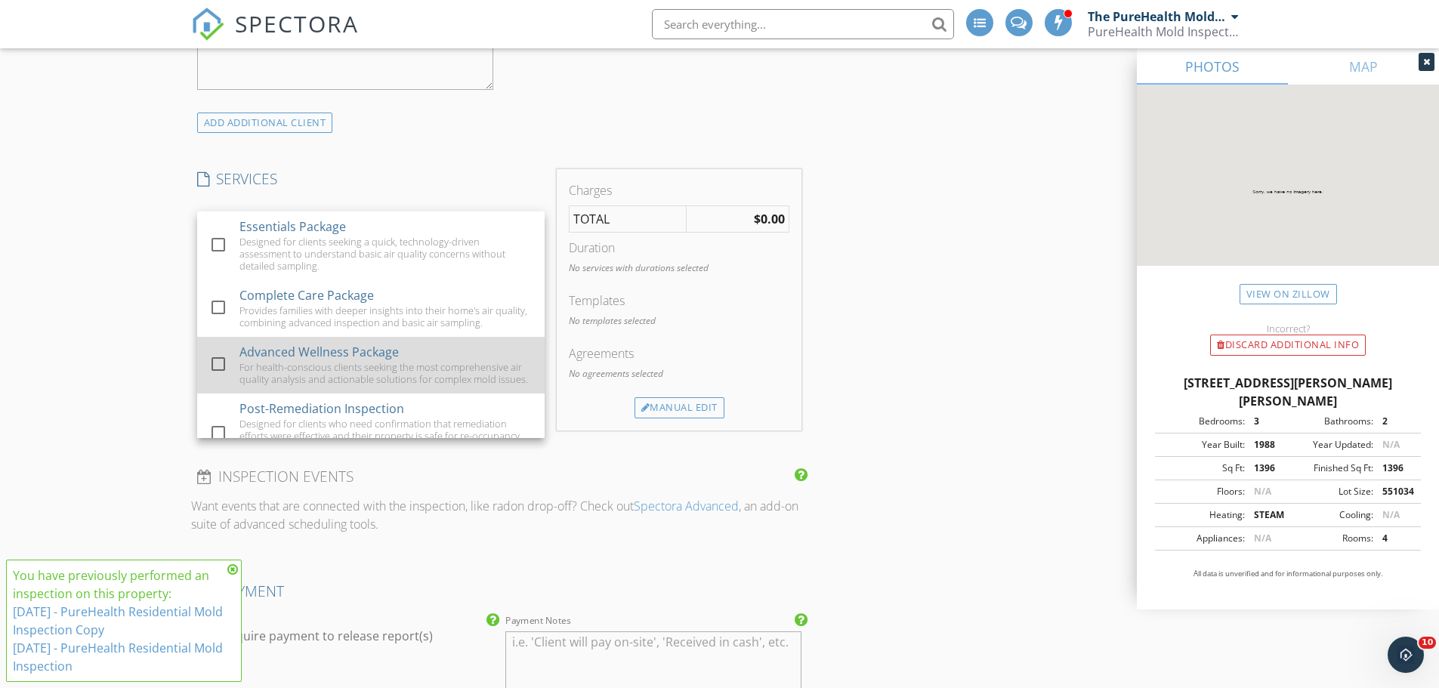
scroll to position [48, 0]
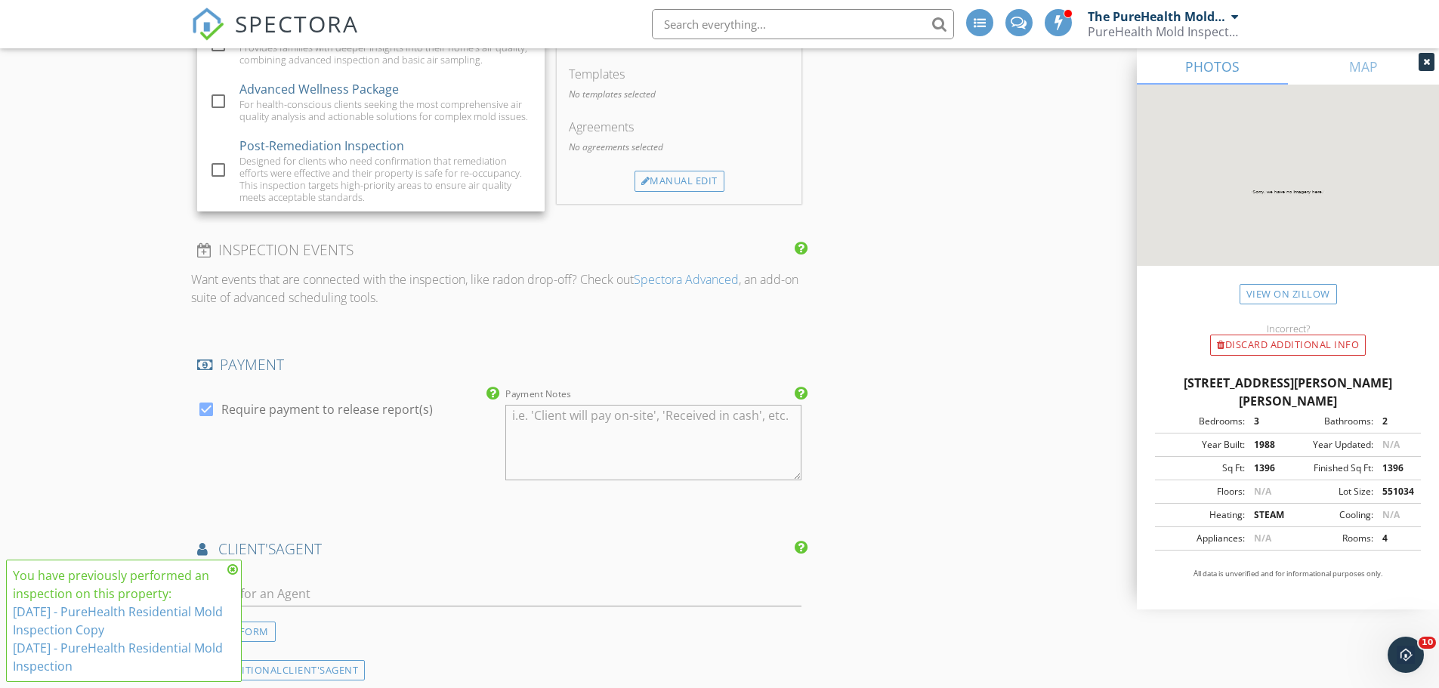
drag, startPoint x: 112, startPoint y: 326, endPoint x: 122, endPoint y: 316, distance: 13.9
click at [112, 325] on div "New Inspection Click here to use the New Order Form INSPECTOR(S) check_box The …" at bounding box center [719, 107] width 1439 height 2758
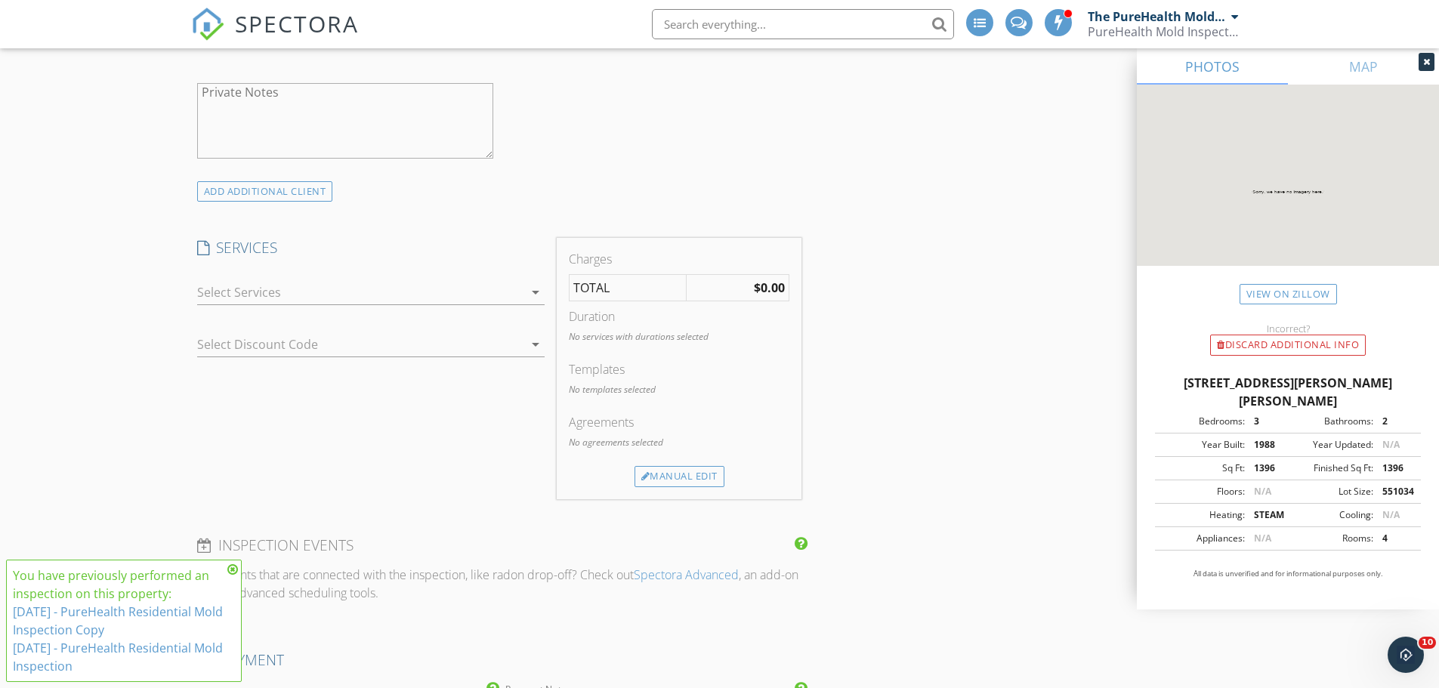
scroll to position [1058, 0]
click at [300, 342] on div at bounding box center [349, 351] width 305 height 24
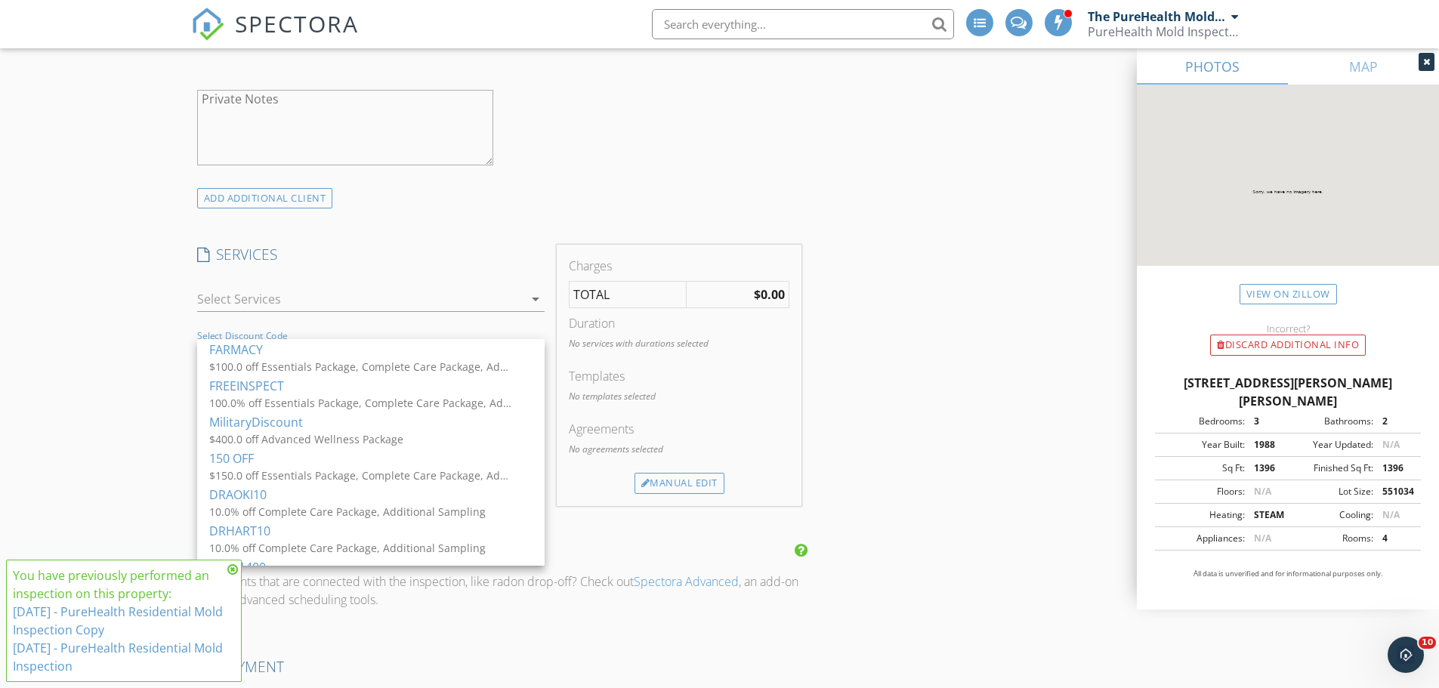
click at [73, 345] on div "New Inspection Click here to use the New Order Form INSPECTOR(S) check_box The …" at bounding box center [719, 410] width 1439 height 2758
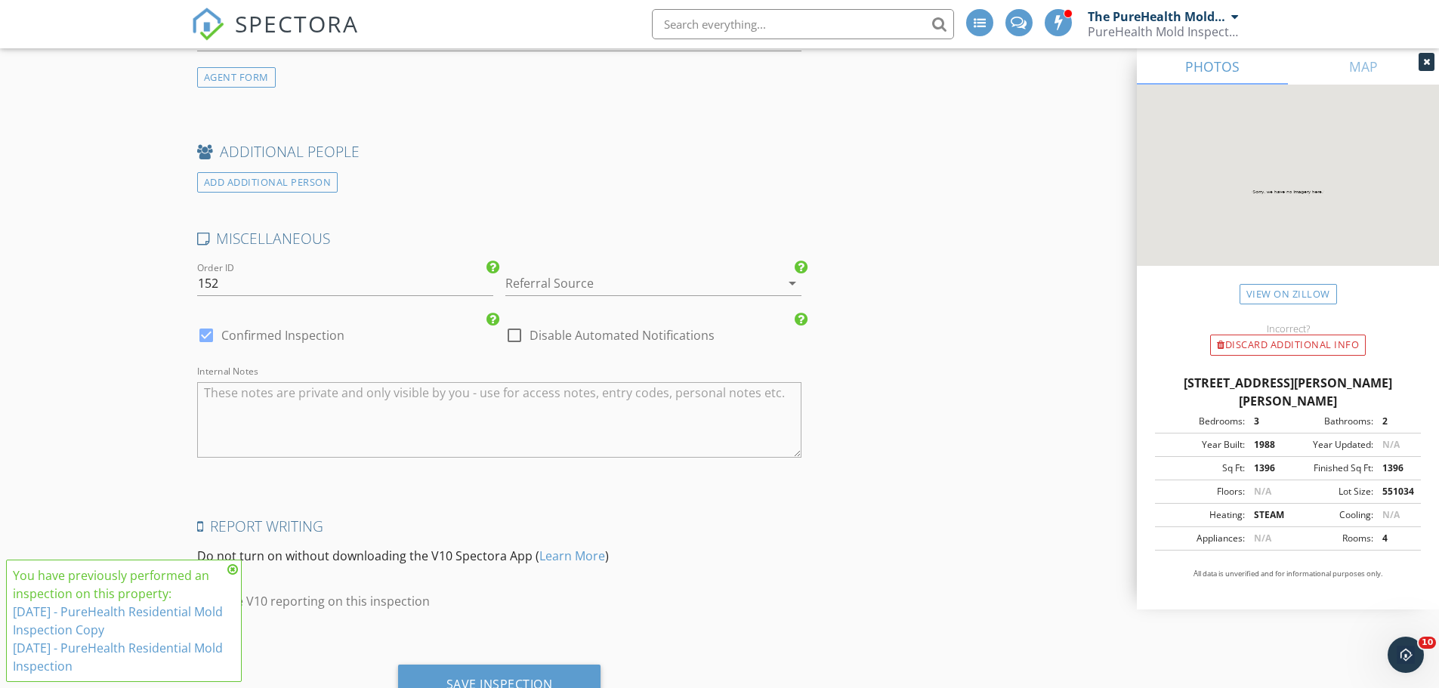
scroll to position [2158, 0]
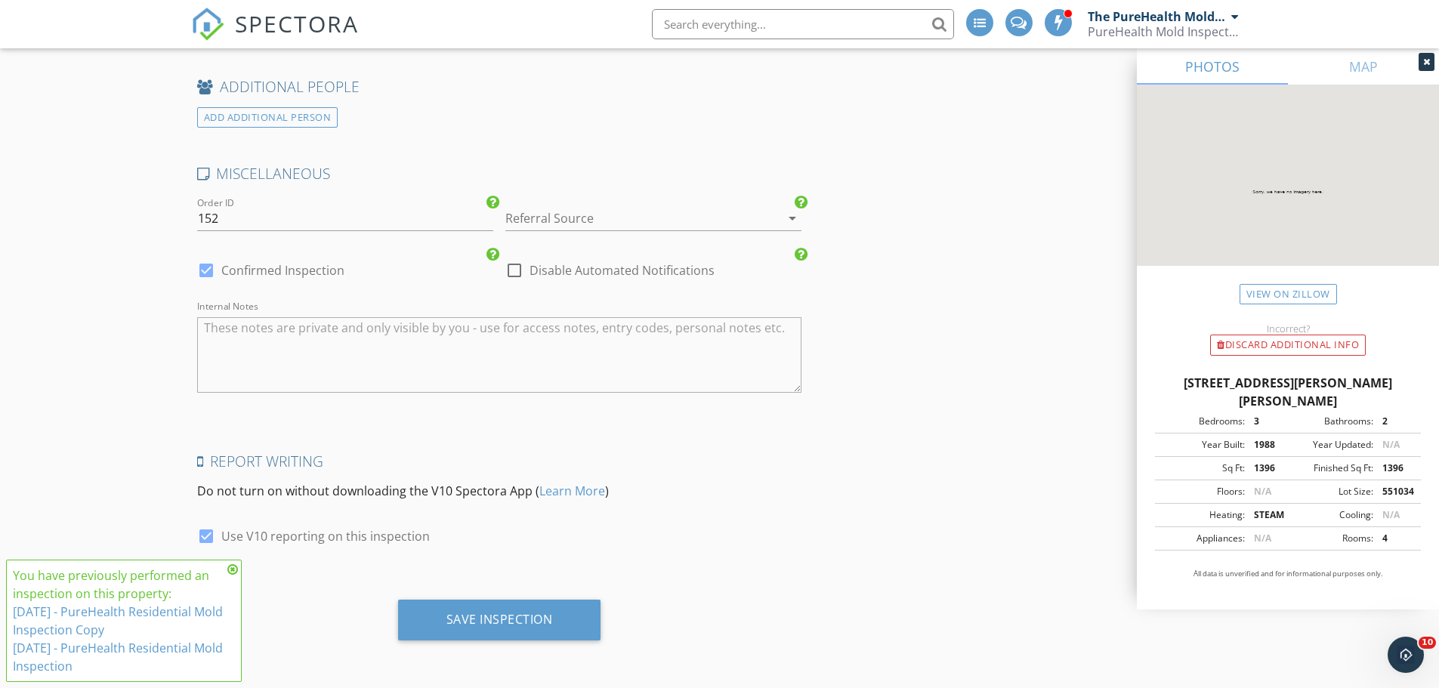
click at [233, 571] on icon at bounding box center [232, 570] width 11 height 12
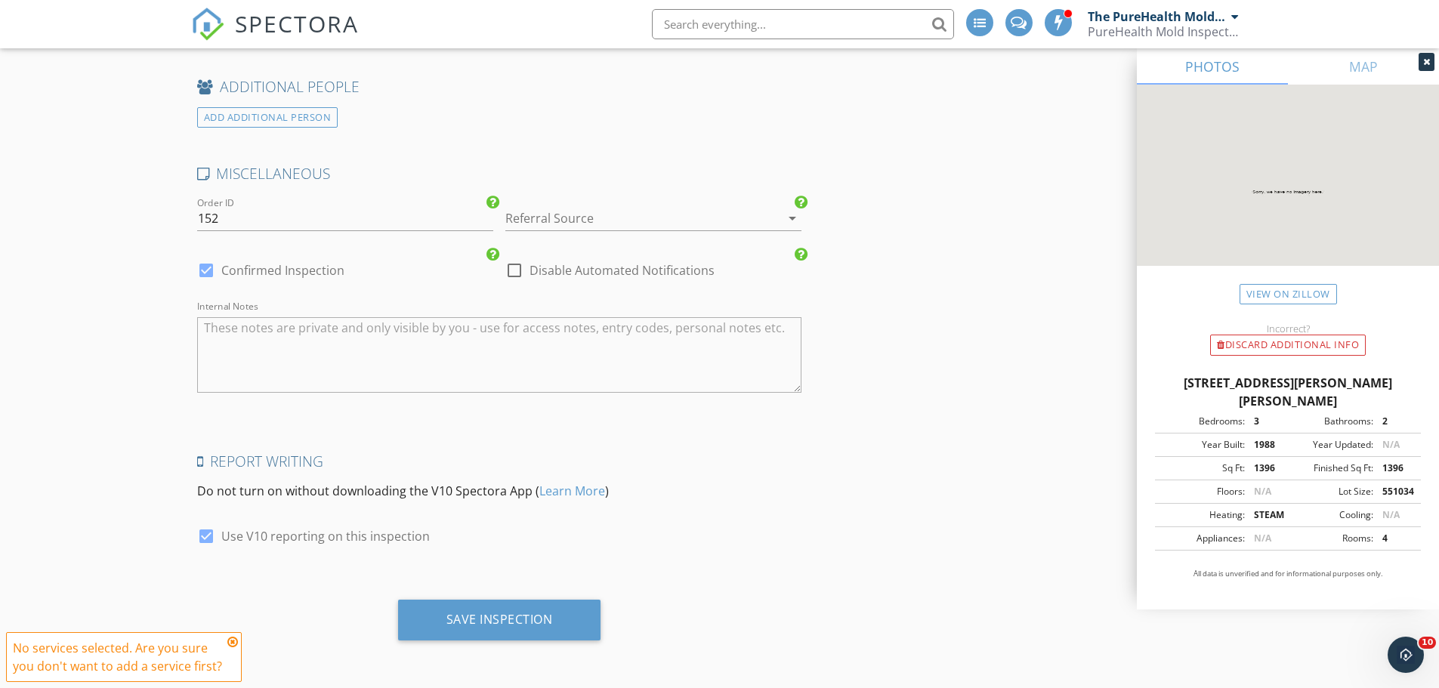
click at [231, 641] on icon at bounding box center [232, 642] width 11 height 12
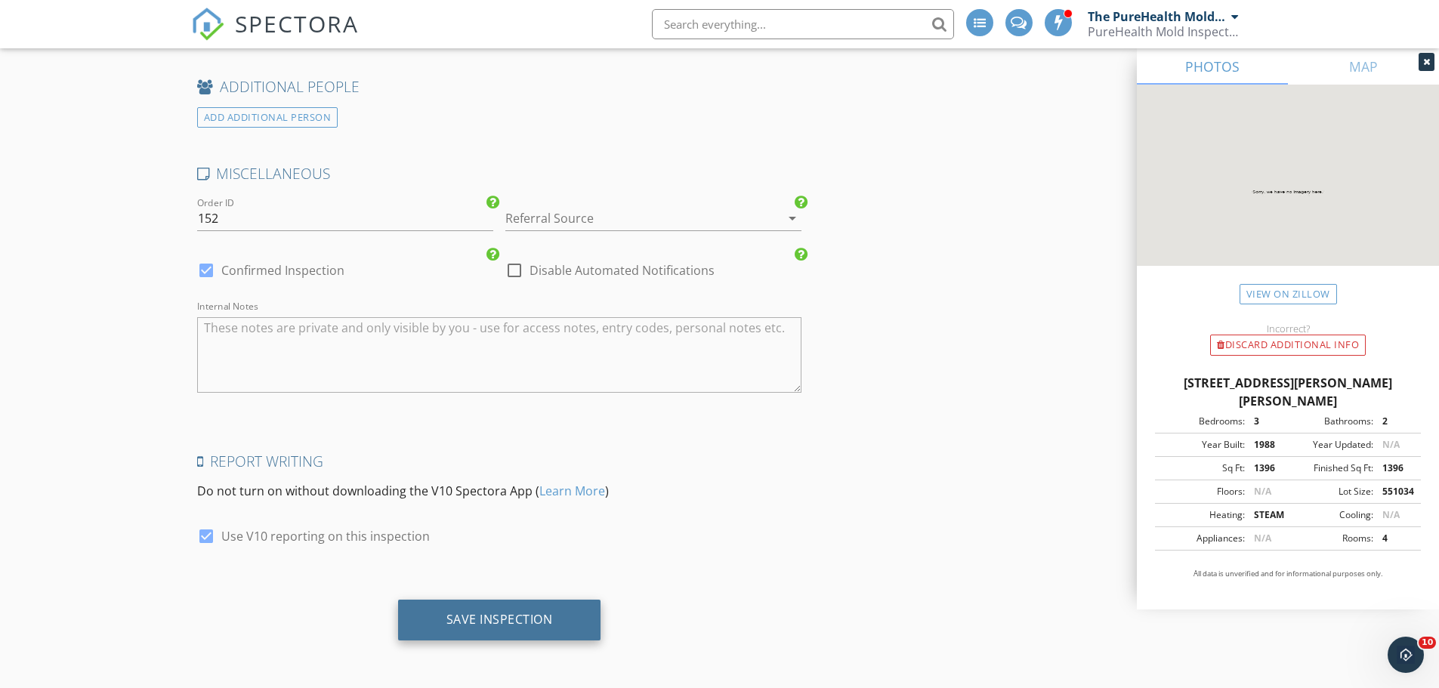
click at [511, 623] on div "Save Inspection" at bounding box center [500, 619] width 107 height 15
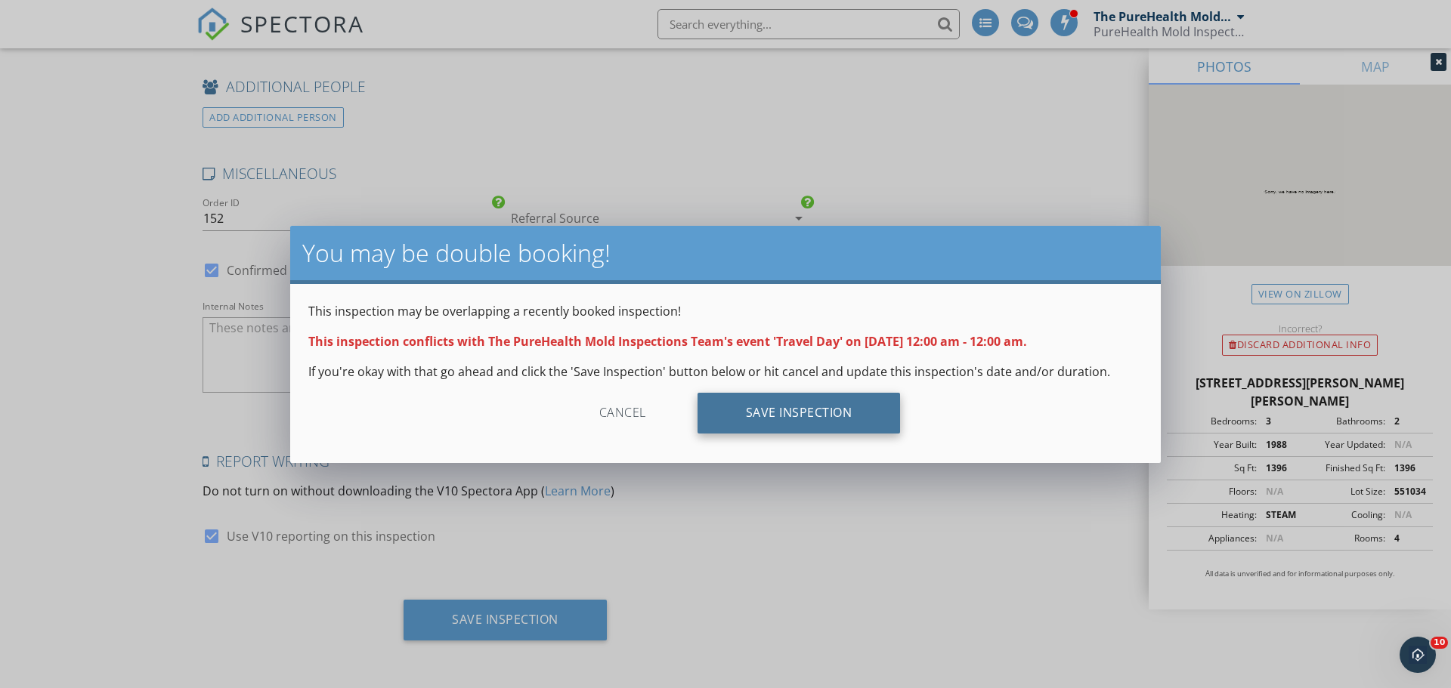
click at [763, 417] on div "Save Inspection" at bounding box center [798, 413] width 203 height 41
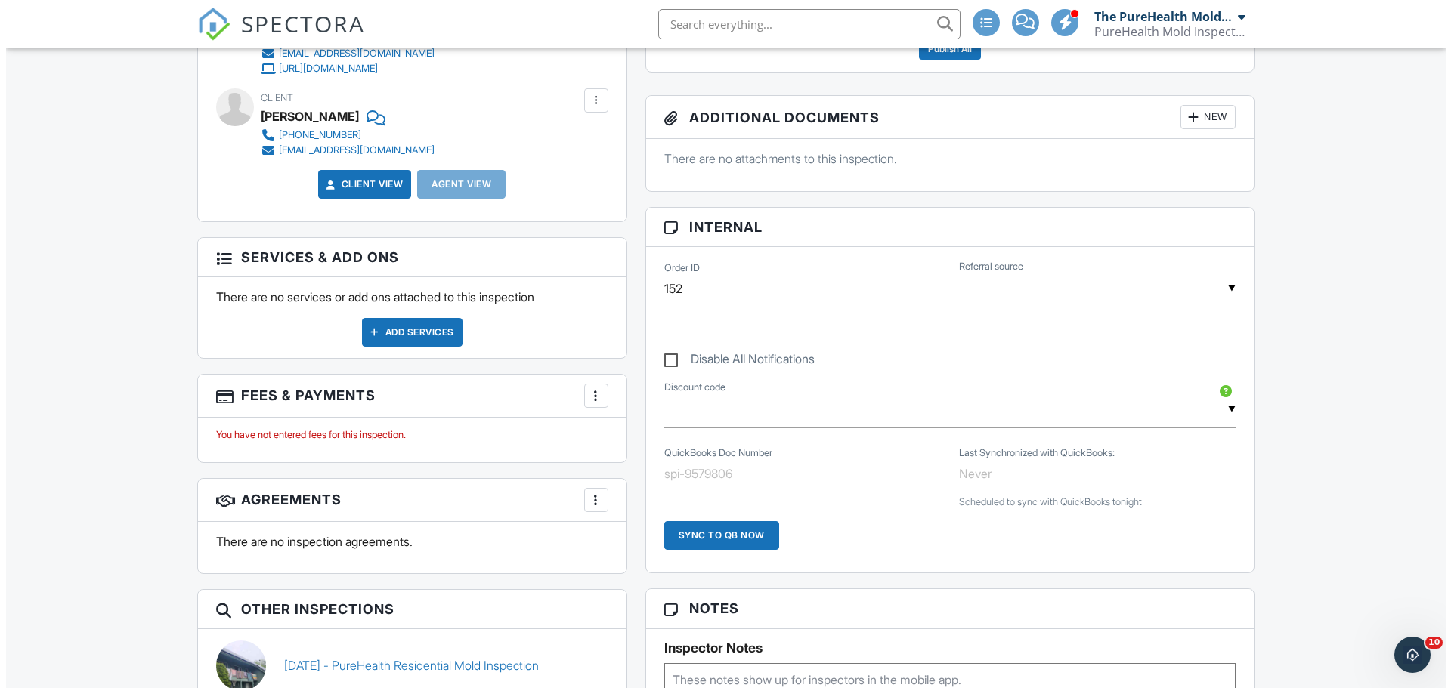
scroll to position [680, 0]
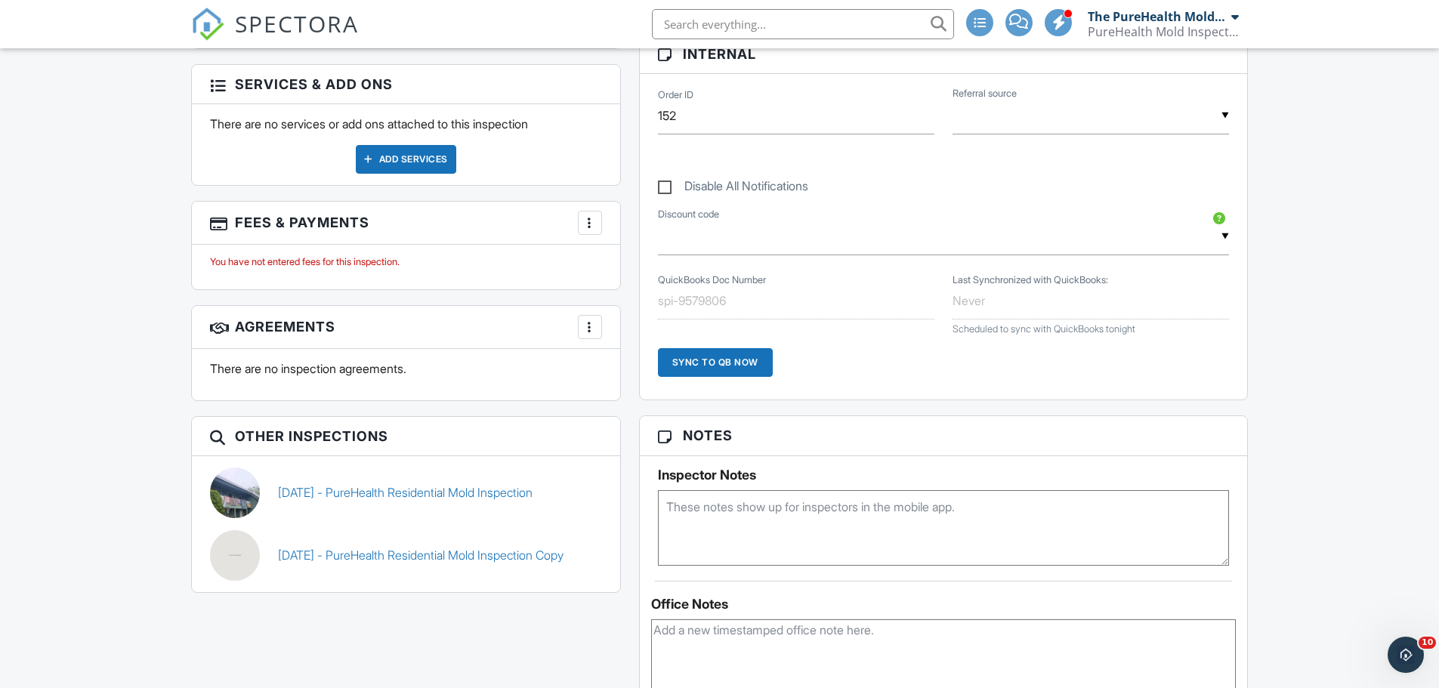
click at [585, 224] on div at bounding box center [589, 222] width 15 height 15
click at [627, 264] on li "Edit Fees & Payments" at bounding box center [666, 269] width 158 height 38
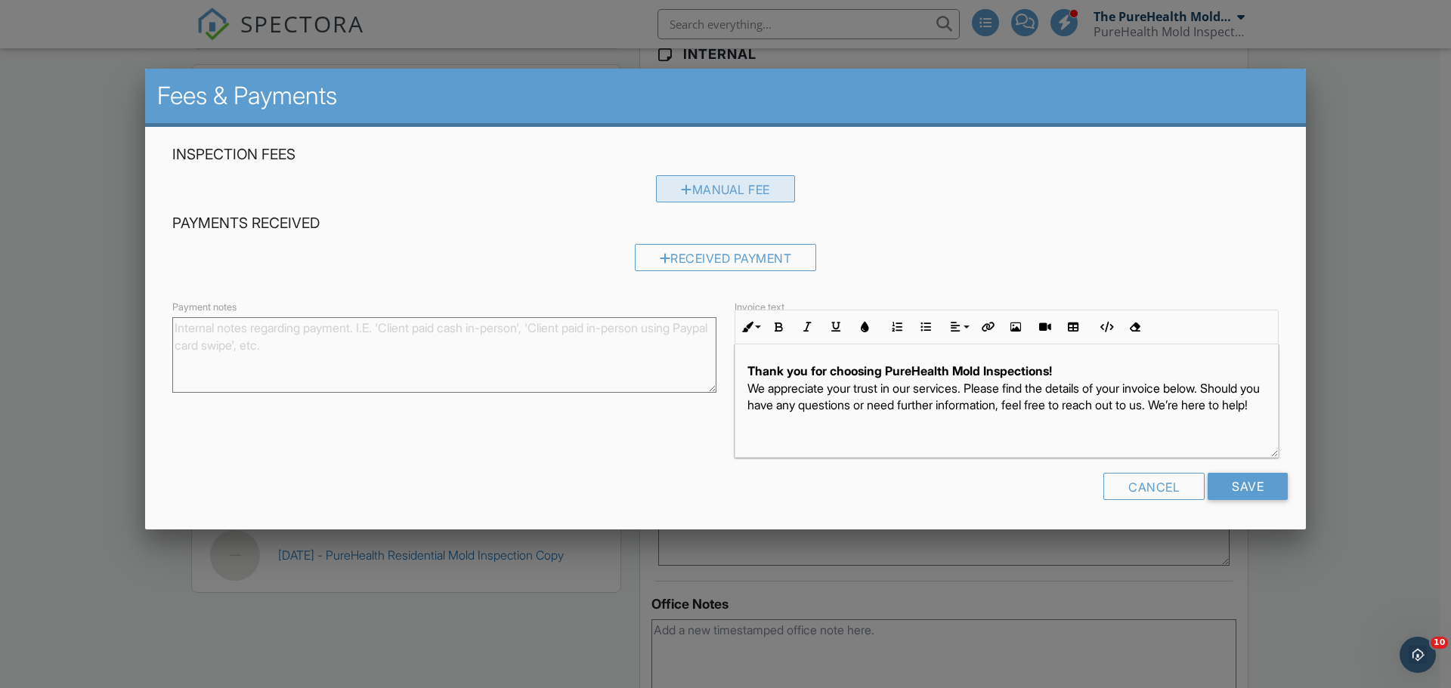
click at [715, 191] on div "Manual Fee" at bounding box center [725, 188] width 139 height 27
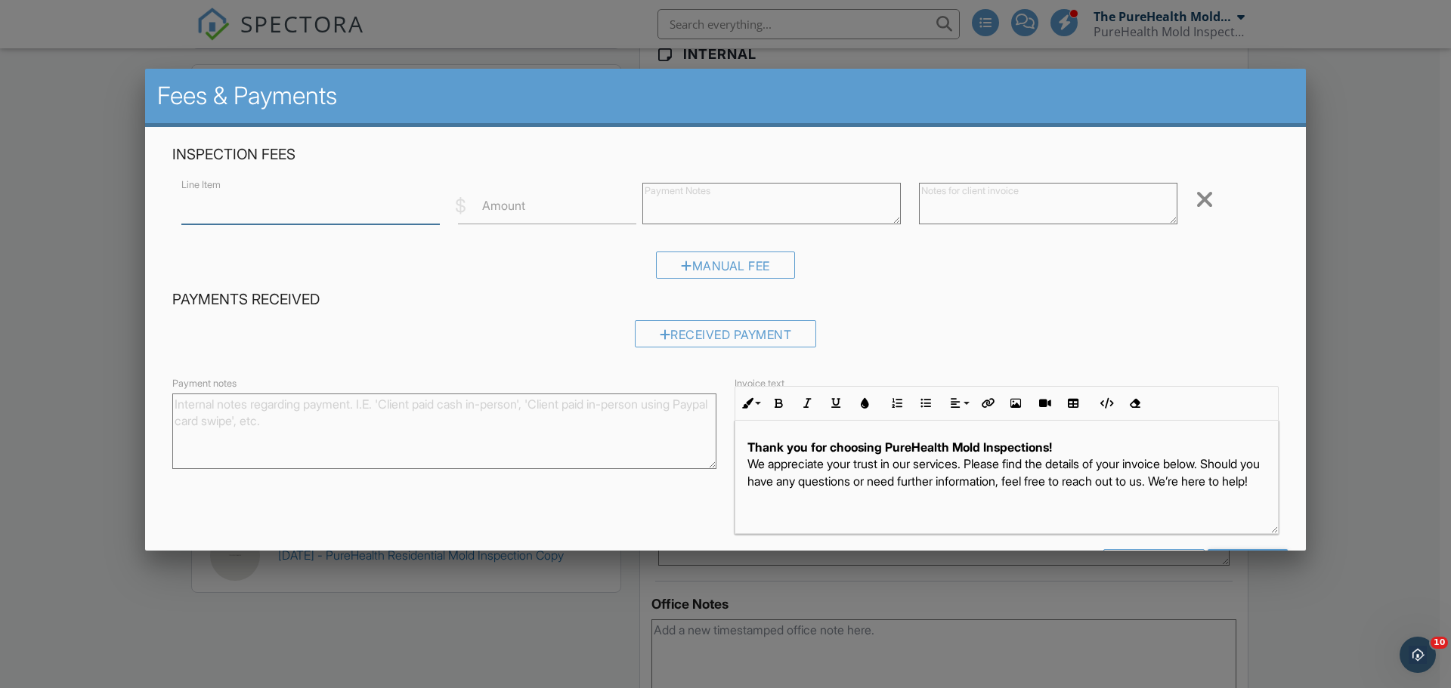
click at [289, 207] on input "Line Item" at bounding box center [310, 205] width 258 height 37
click at [403, 295] on h4 "Payments Received" at bounding box center [725, 300] width 1106 height 20
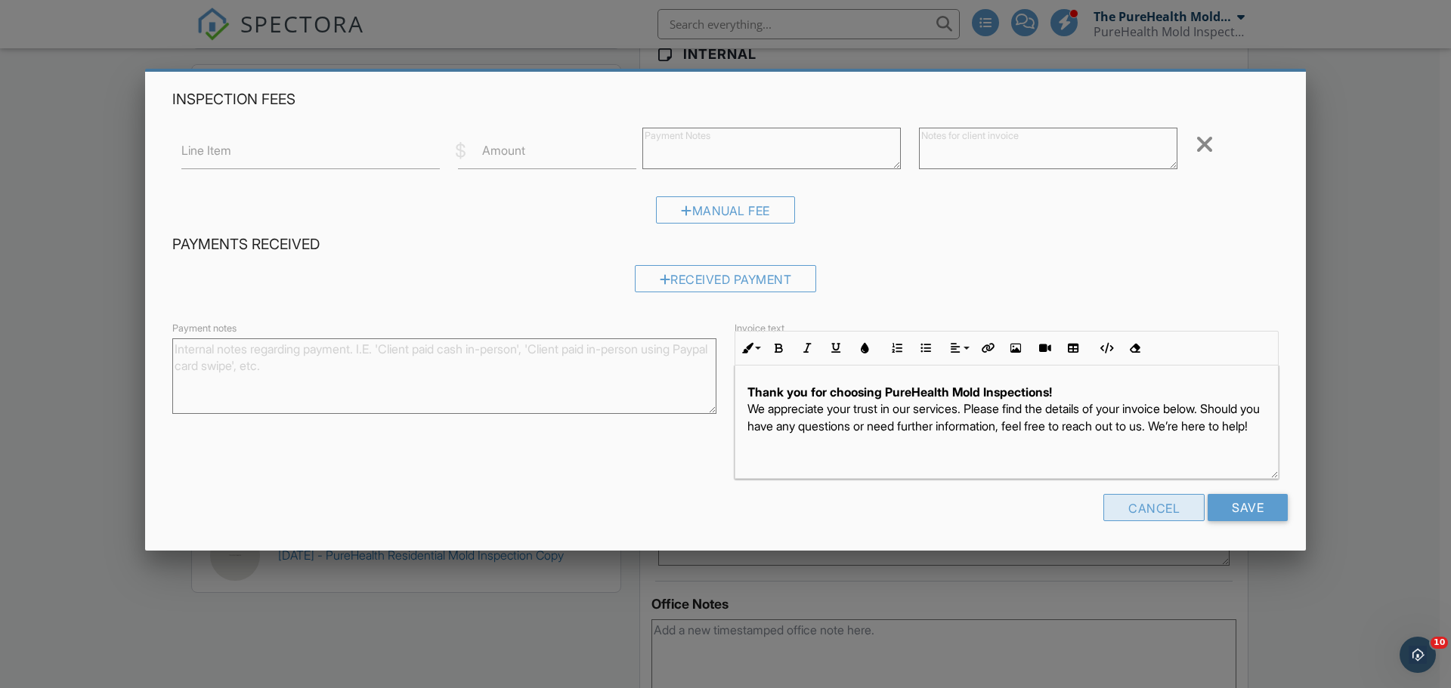
click at [1154, 508] on div "Cancel" at bounding box center [1153, 507] width 101 height 27
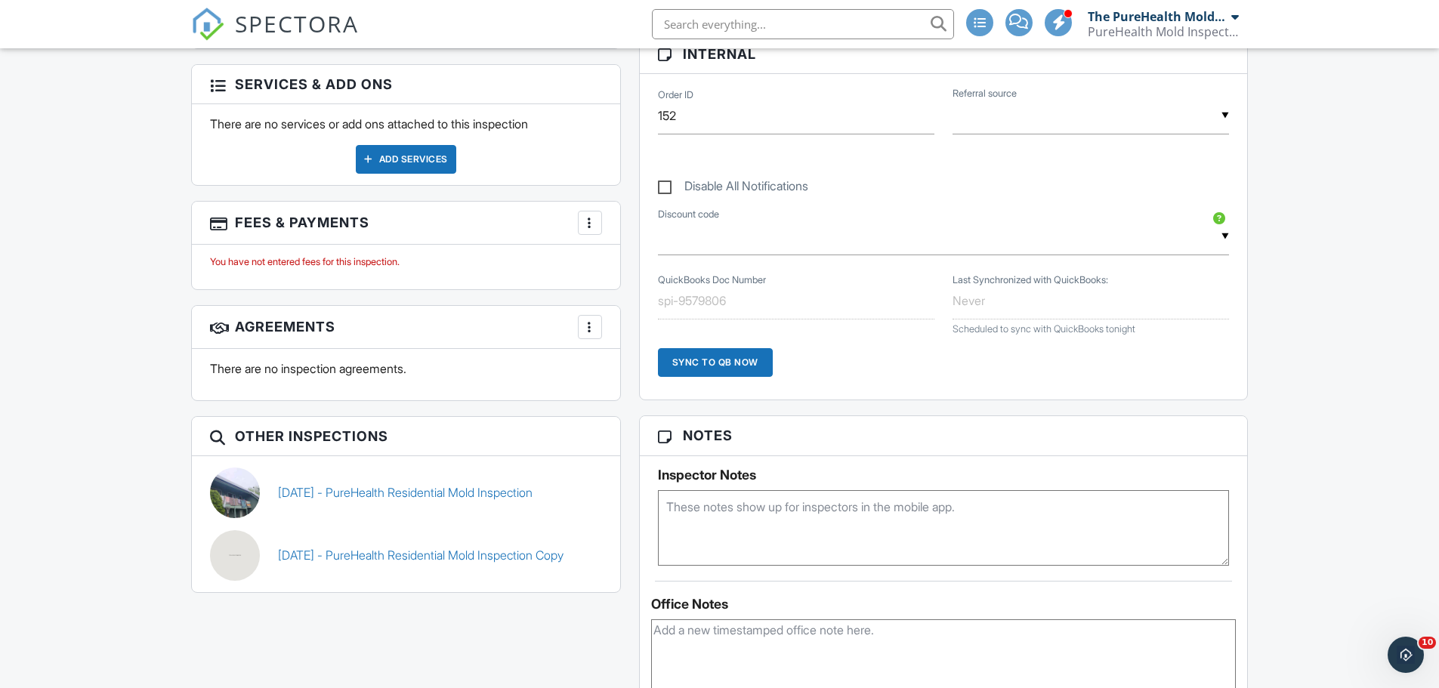
click at [592, 221] on div at bounding box center [589, 222] width 15 height 15
click at [641, 301] on li "Add Services" at bounding box center [666, 307] width 158 height 38
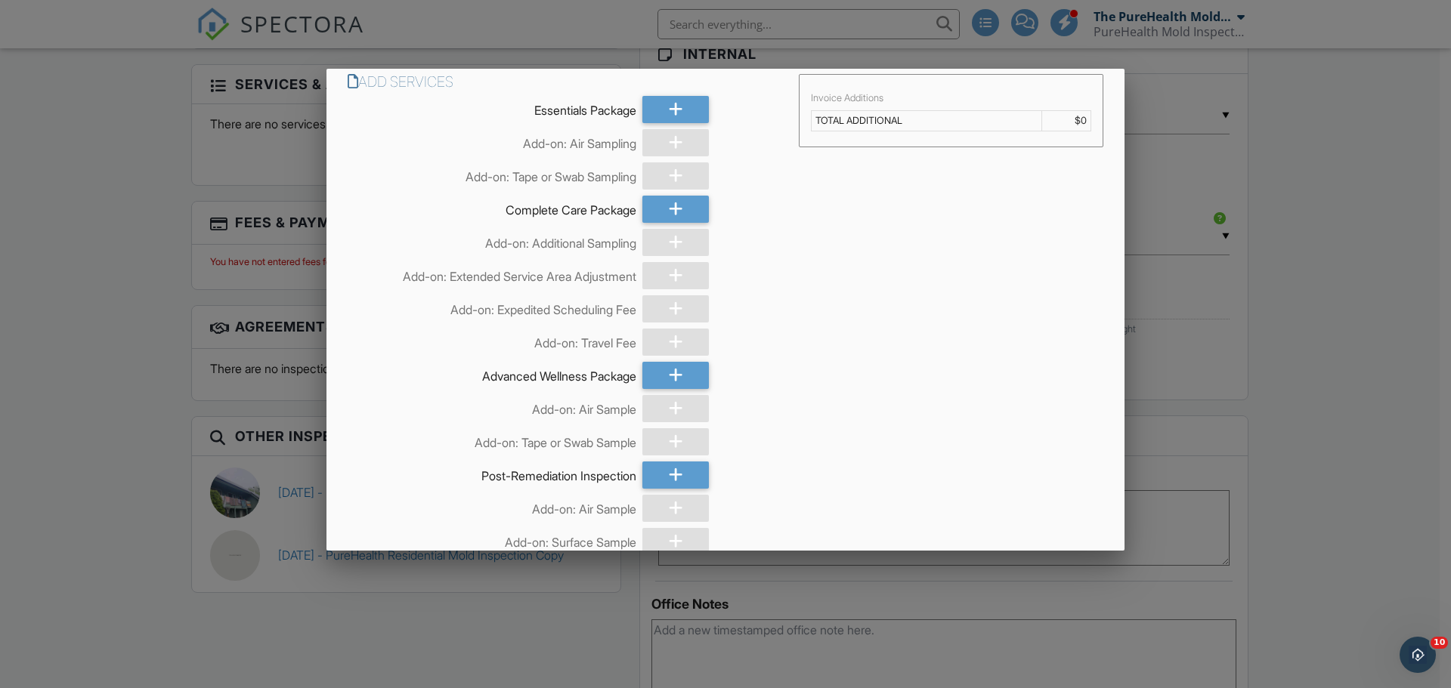
scroll to position [0, 0]
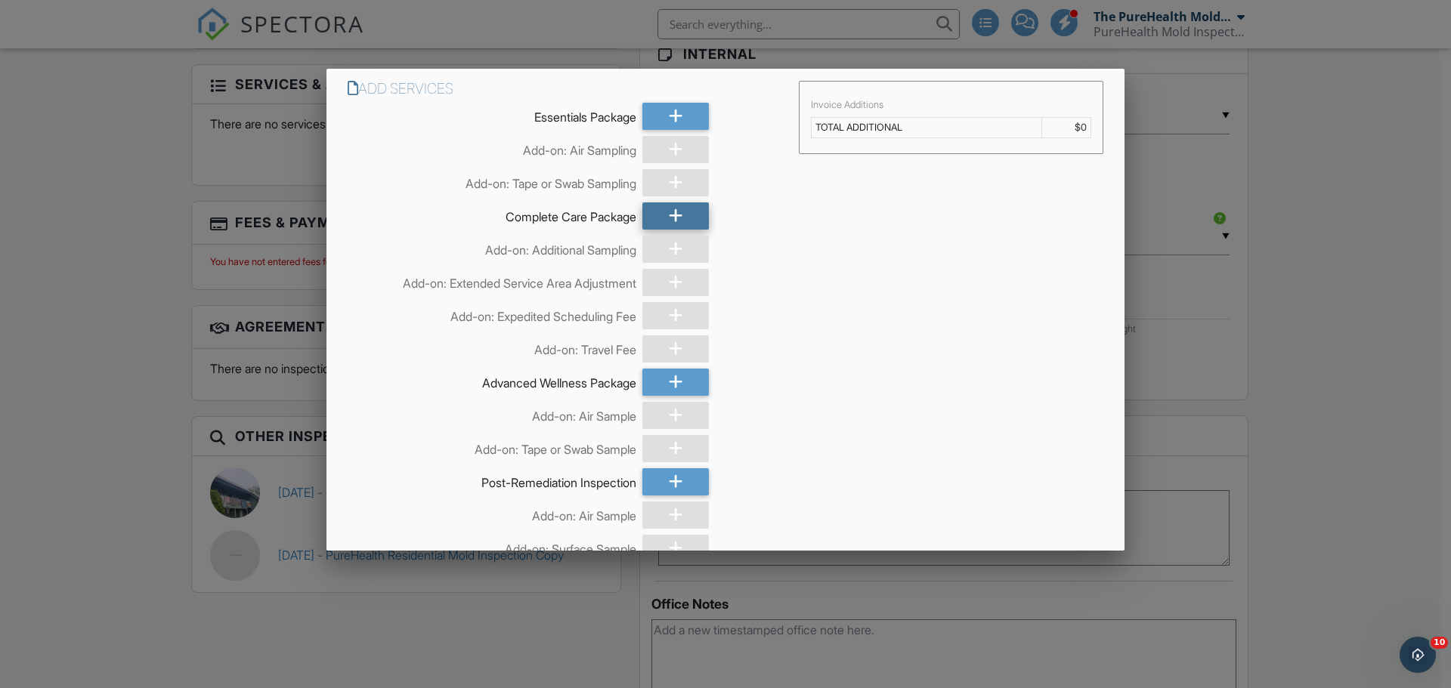
click at [673, 216] on icon at bounding box center [676, 215] width 14 height 27
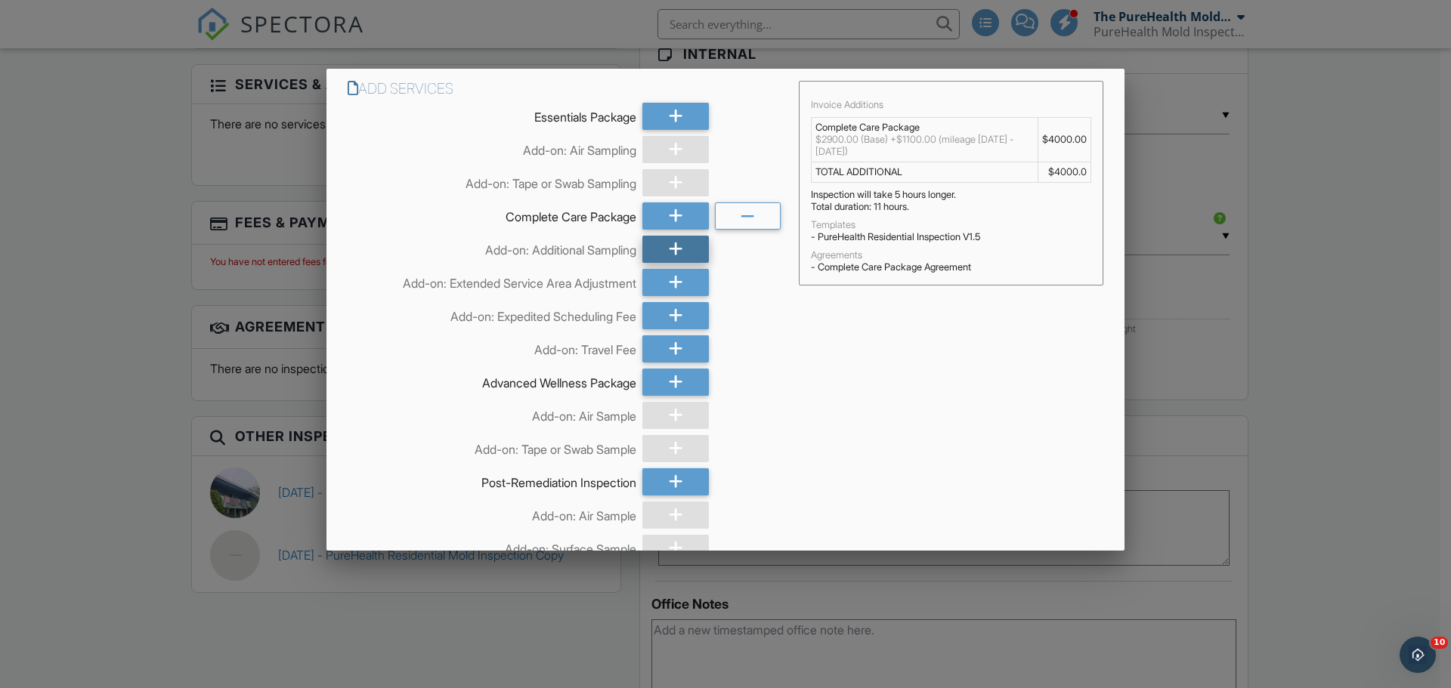
click at [669, 249] on icon at bounding box center [676, 249] width 14 height 27
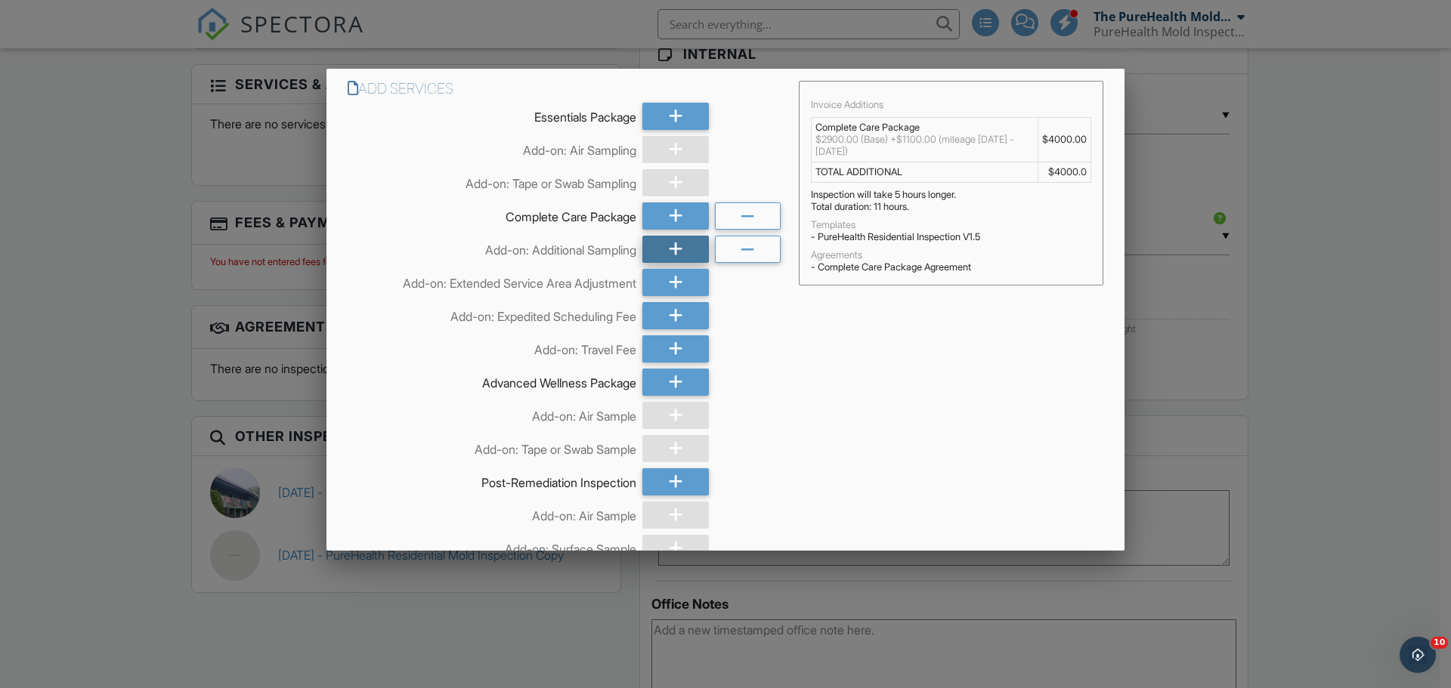
click at [669, 249] on icon at bounding box center [676, 249] width 14 height 27
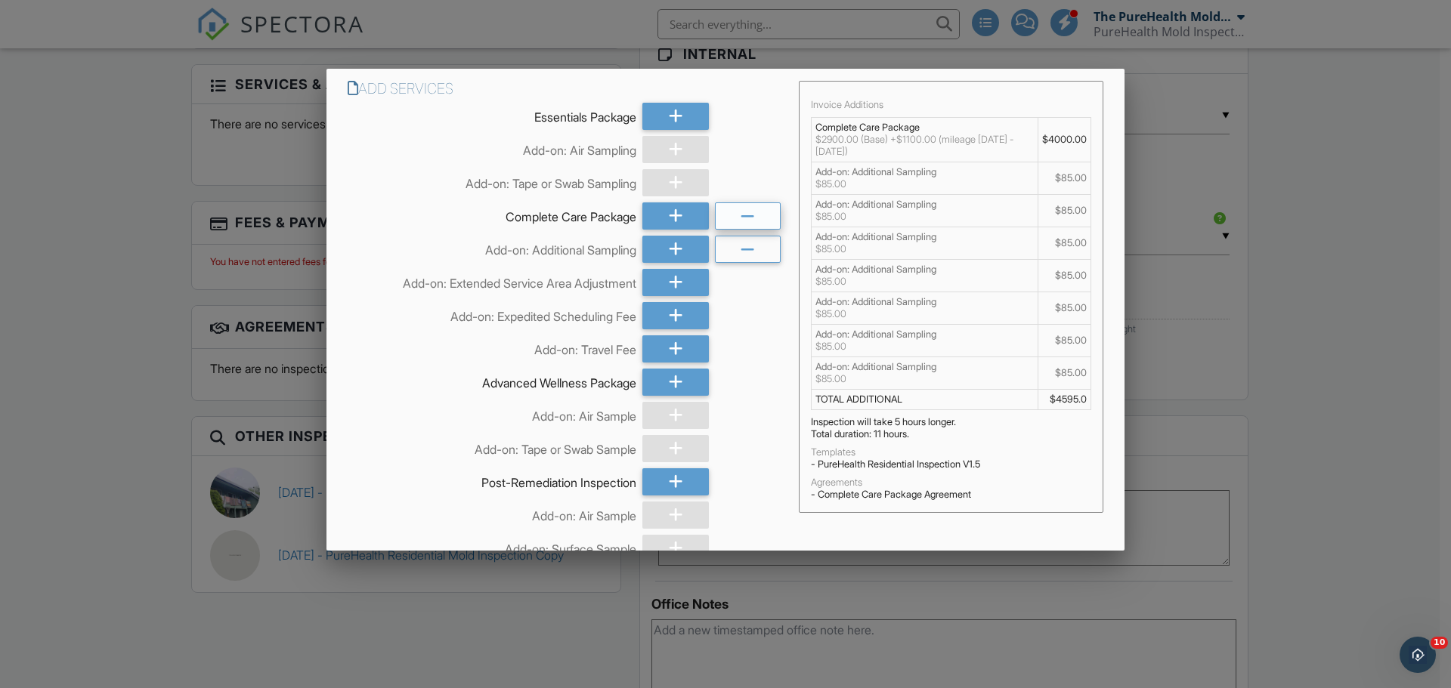
click at [756, 216] on div at bounding box center [748, 215] width 66 height 27
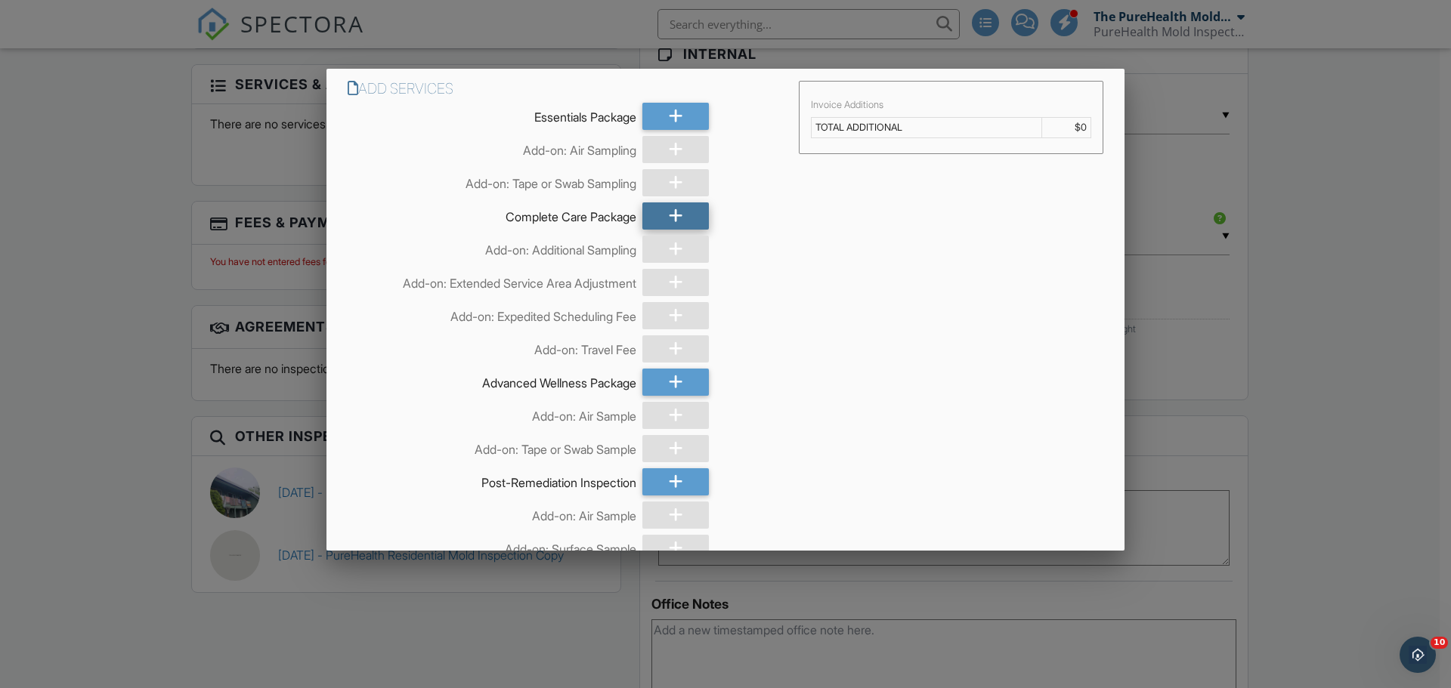
click at [677, 209] on icon at bounding box center [676, 215] width 14 height 27
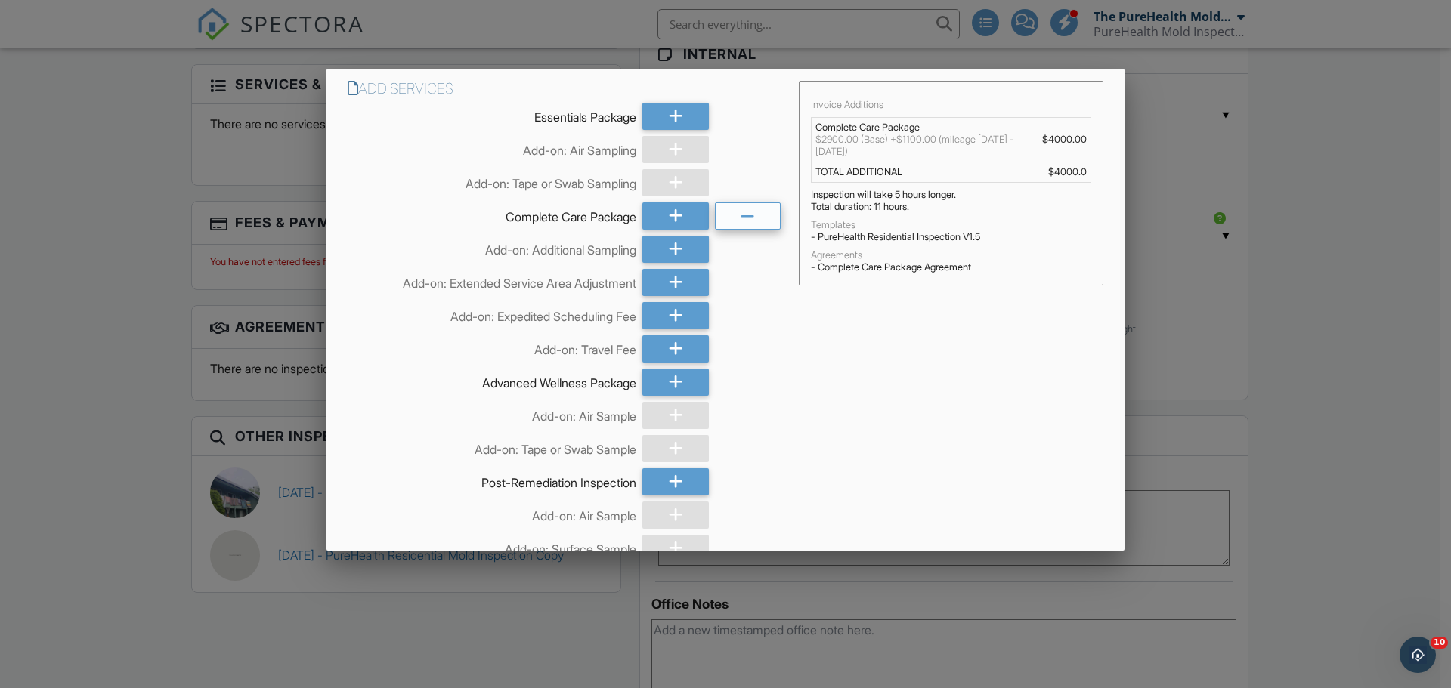
click at [755, 215] on div at bounding box center [748, 215] width 66 height 27
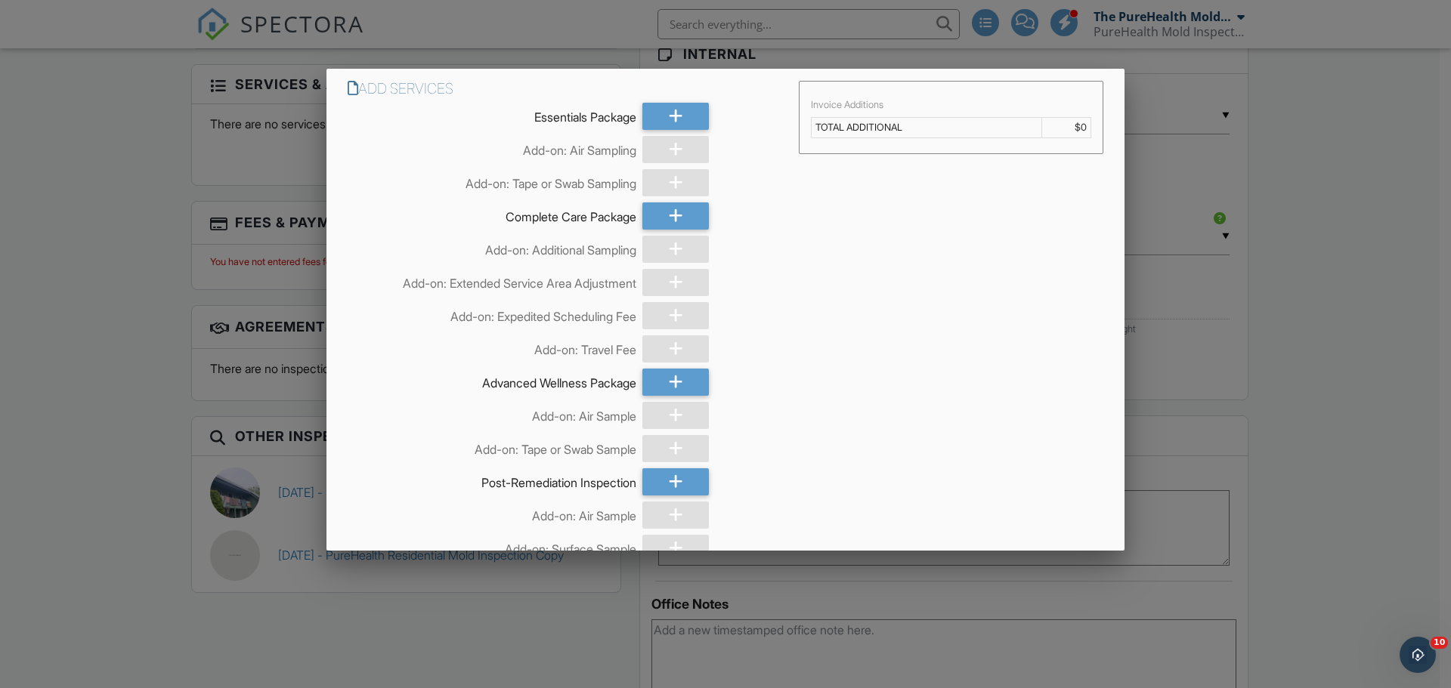
click at [1386, 243] on div at bounding box center [725, 354] width 1451 height 861
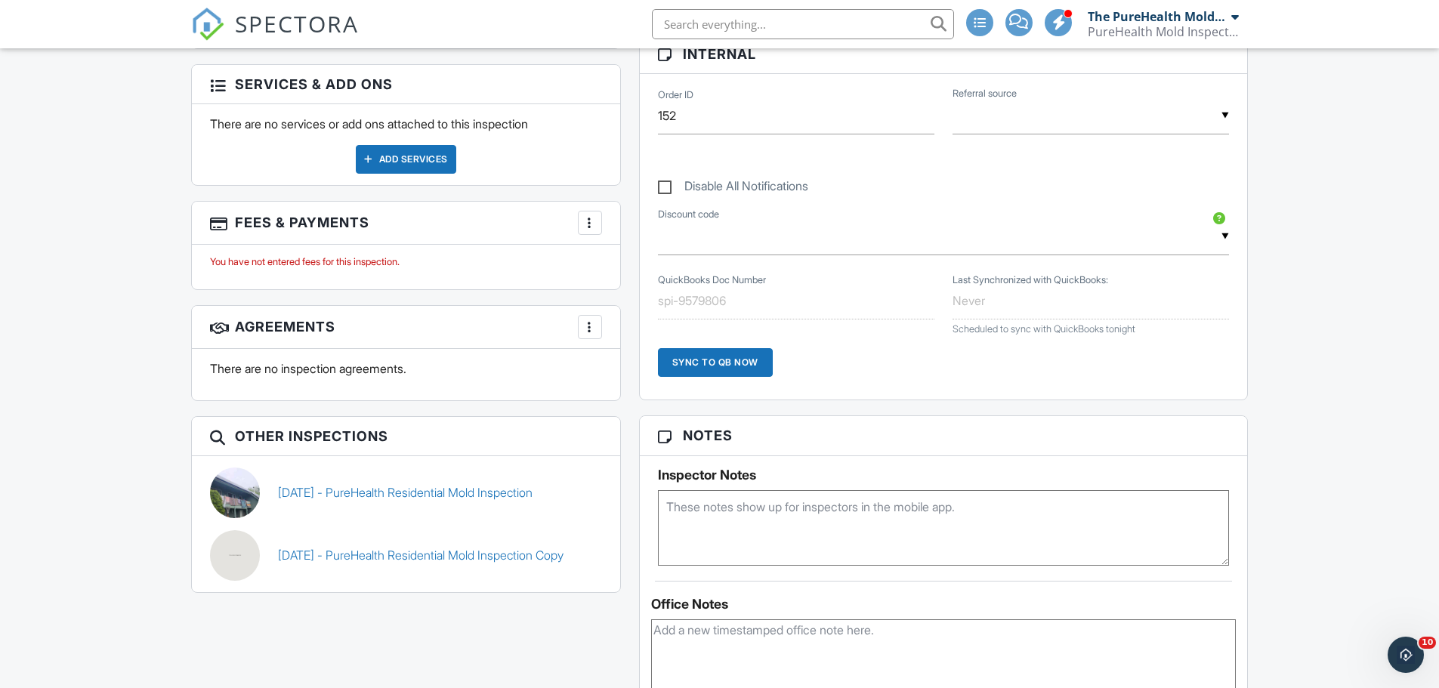
click at [586, 227] on div at bounding box center [589, 222] width 15 height 15
click at [610, 259] on li "Edit Fees & Payments" at bounding box center [666, 269] width 158 height 38
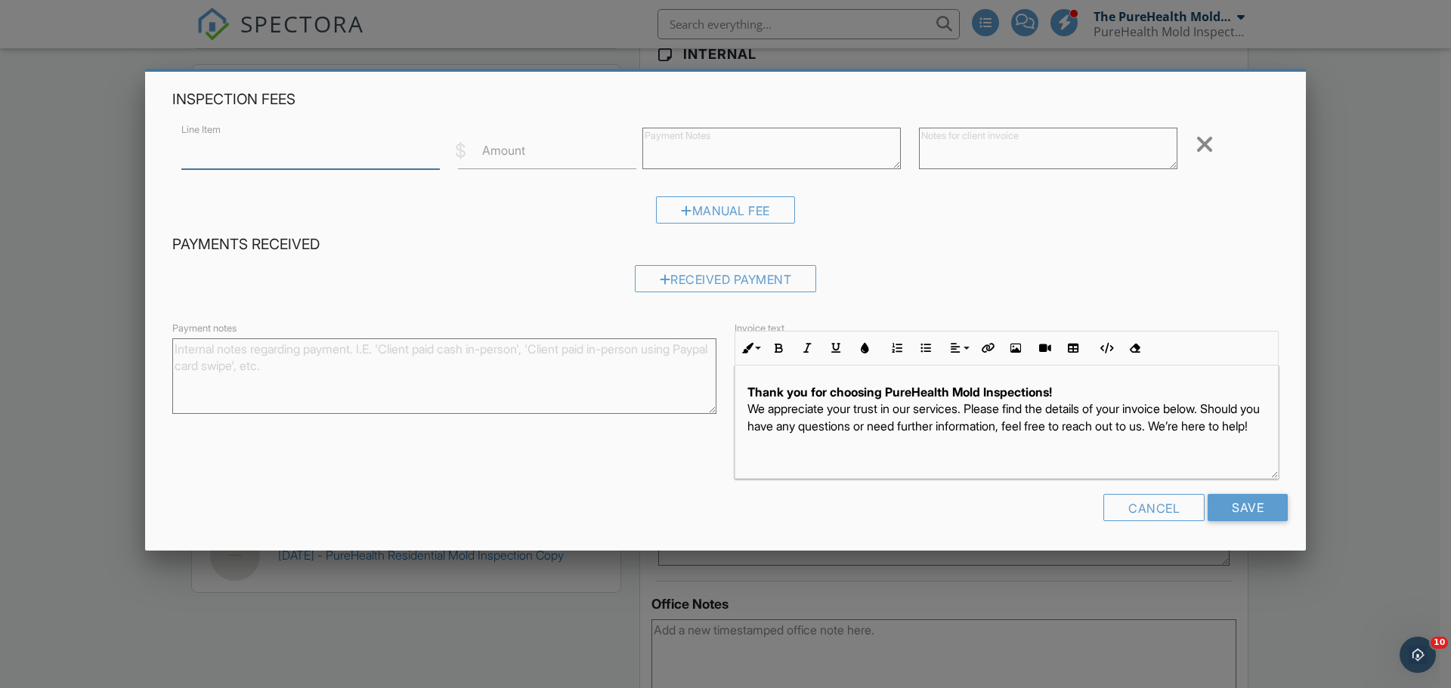
click at [269, 159] on input "Line Item" at bounding box center [310, 150] width 258 height 37
type input "Surface Sampling"
click at [527, 147] on input "Amount" at bounding box center [547, 150] width 178 height 37
type input "5"
type input "595"
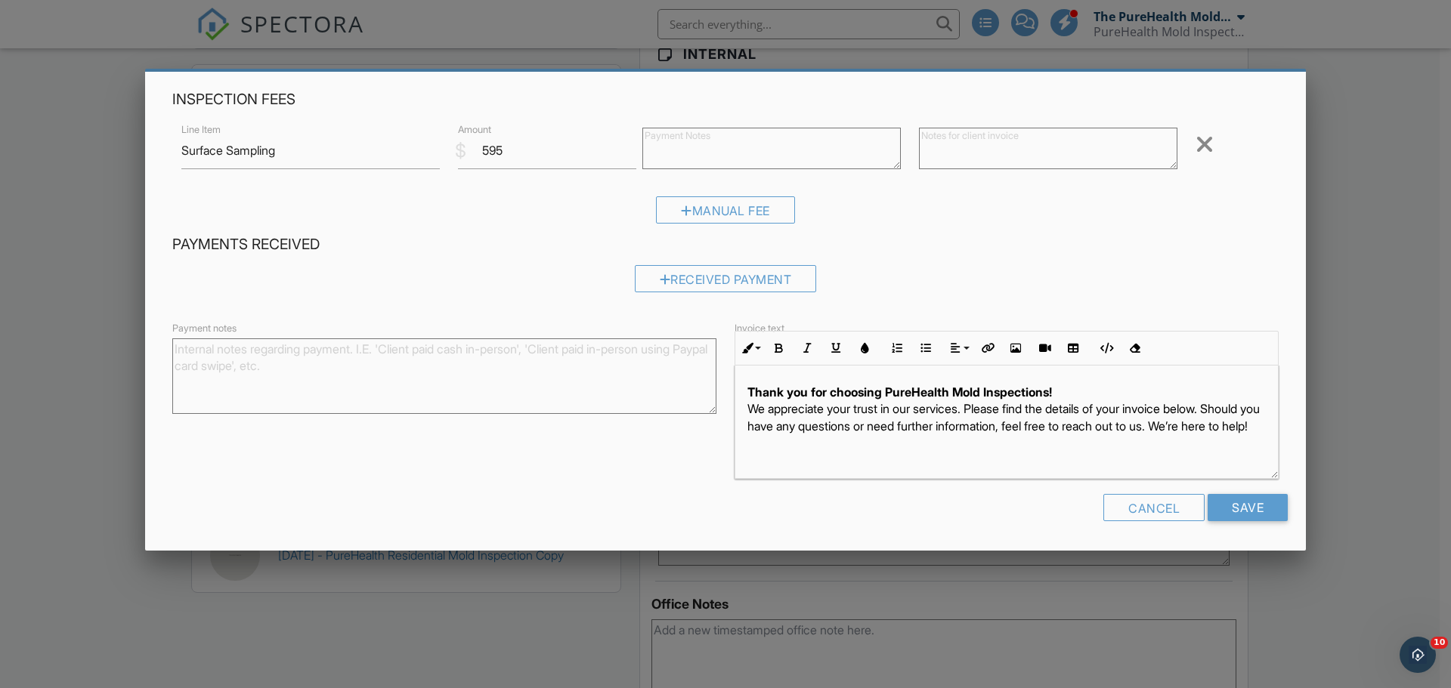
click at [746, 148] on textarea at bounding box center [771, 149] width 258 height 42
click at [816, 156] on textarea "Surface Sampling of 7 locations - Client DIY" at bounding box center [771, 149] width 258 height 42
click at [830, 209] on div "Manual Fee" at bounding box center [725, 215] width 1106 height 39
click at [861, 151] on textarea "Surface Sampling of 7 locations - Client DIY" at bounding box center [771, 149] width 258 height 42
click at [741, 134] on textarea "Surface Sampling of 7 locations - Client DIY" at bounding box center [771, 149] width 258 height 42
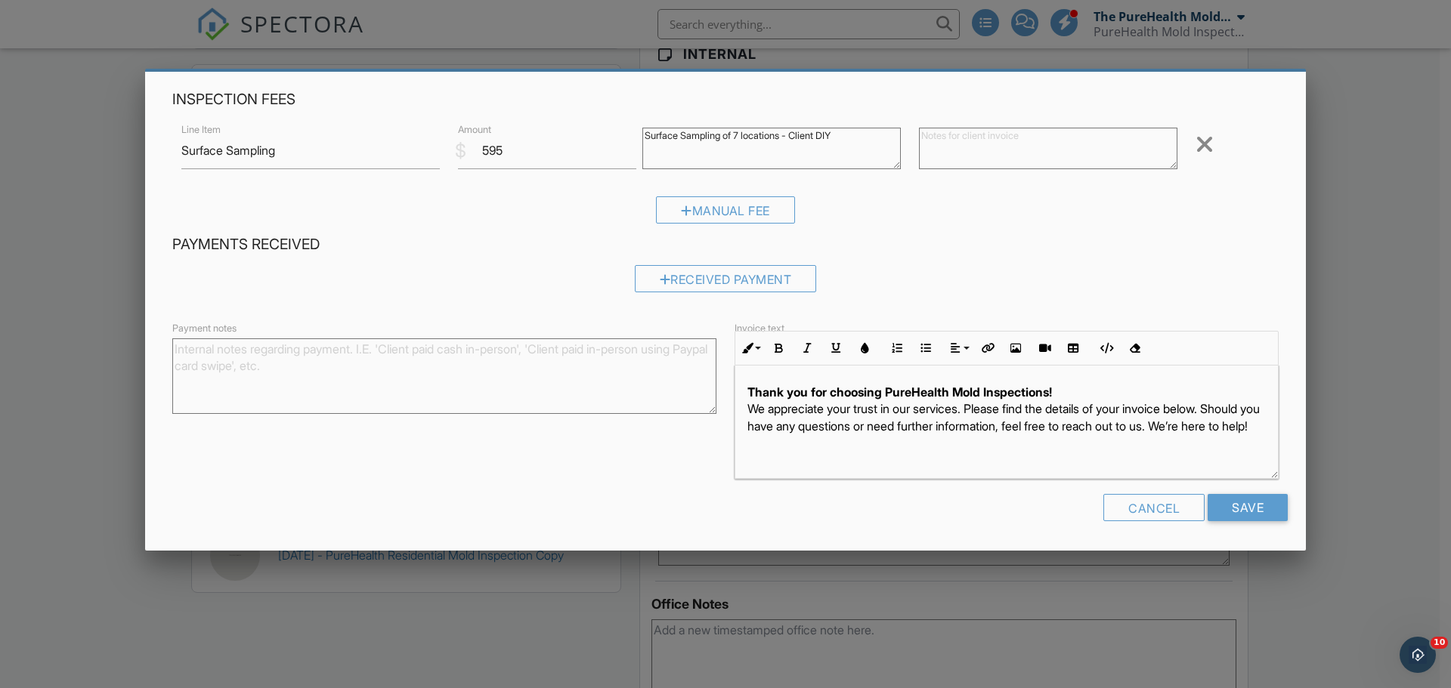
click at [786, 134] on textarea "Surface Sampling of 7 locations - Client DIY" at bounding box center [771, 149] width 258 height 42
type textarea "Surface Sampling of 7 locations at $85 per - Client DIY"
click at [1244, 509] on input "Save" at bounding box center [1247, 507] width 80 height 27
